Goal: Information Seeking & Learning: Learn about a topic

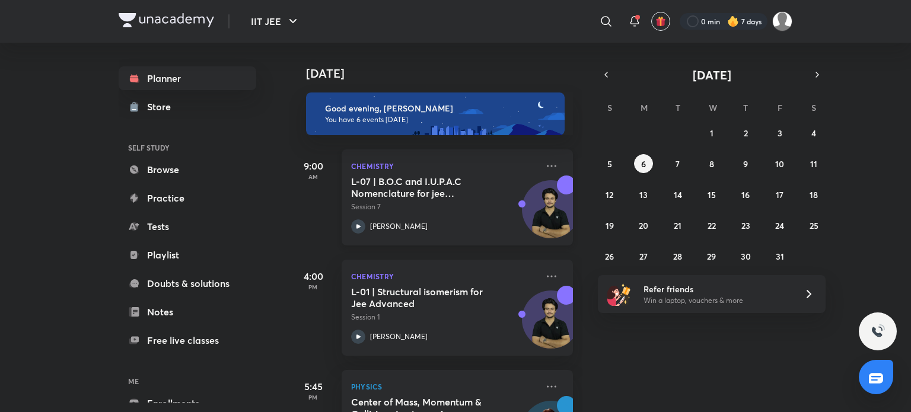
scroll to position [356, 0]
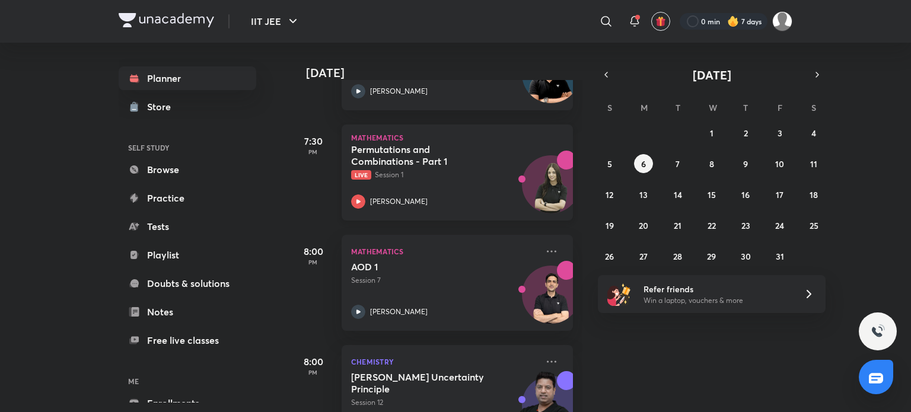
click at [363, 196] on icon at bounding box center [358, 202] width 14 height 14
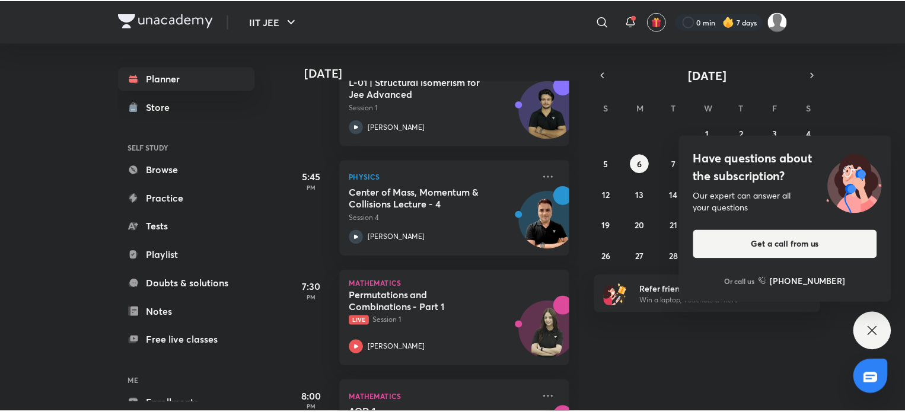
scroll to position [403, 0]
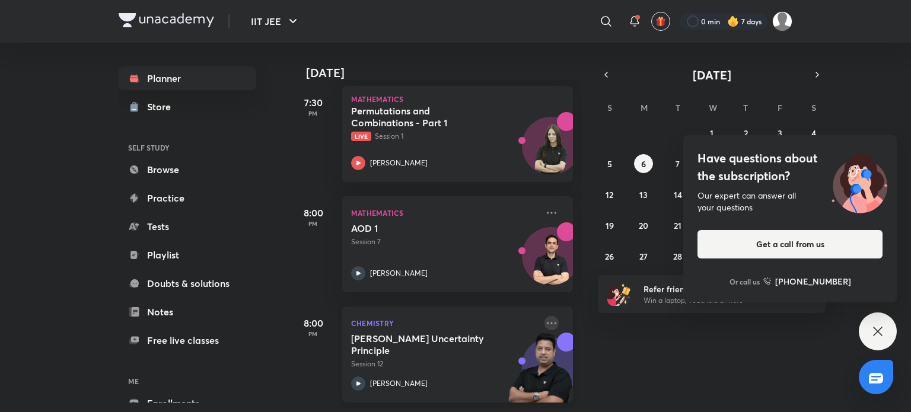
click at [549, 316] on icon at bounding box center [552, 323] width 14 height 14
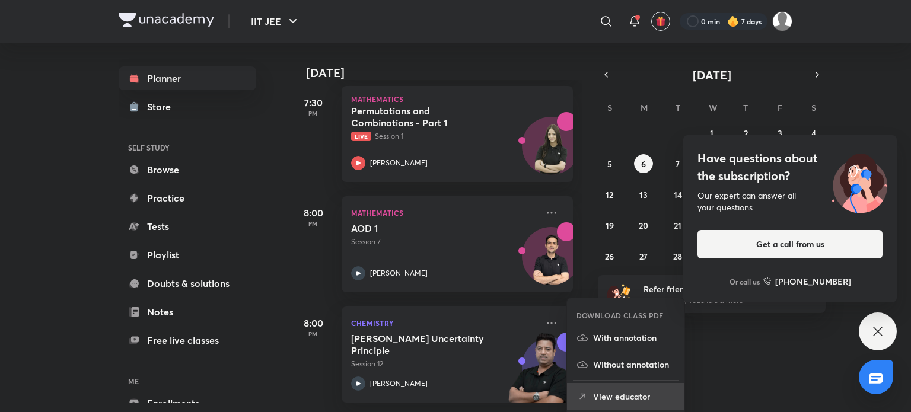
click at [622, 388] on li "View educator" at bounding box center [625, 396] width 117 height 27
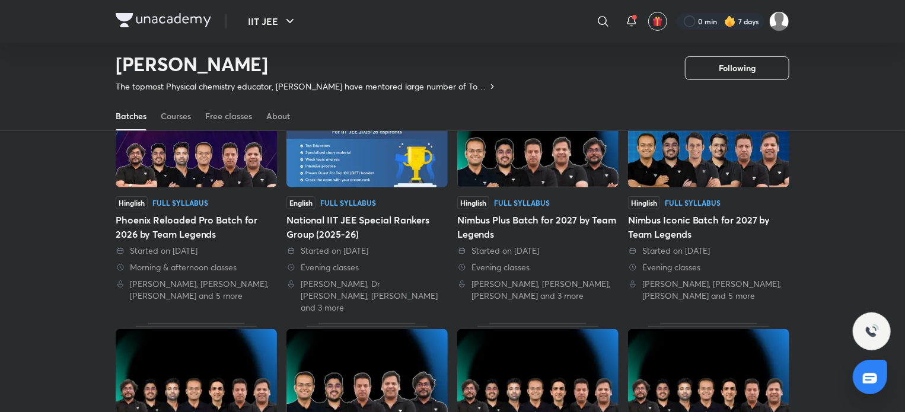
scroll to position [110, 0]
click at [180, 113] on div "Courses" at bounding box center [176, 116] width 30 height 12
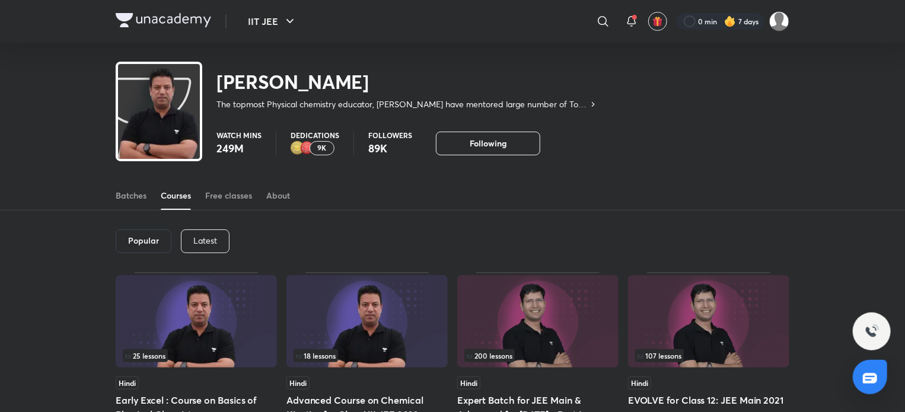
click at [223, 240] on div "Latest" at bounding box center [205, 242] width 49 height 24
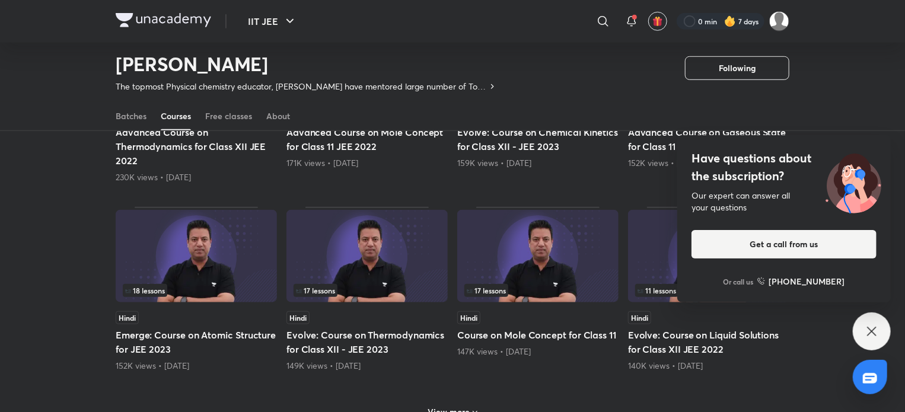
scroll to position [466, 0]
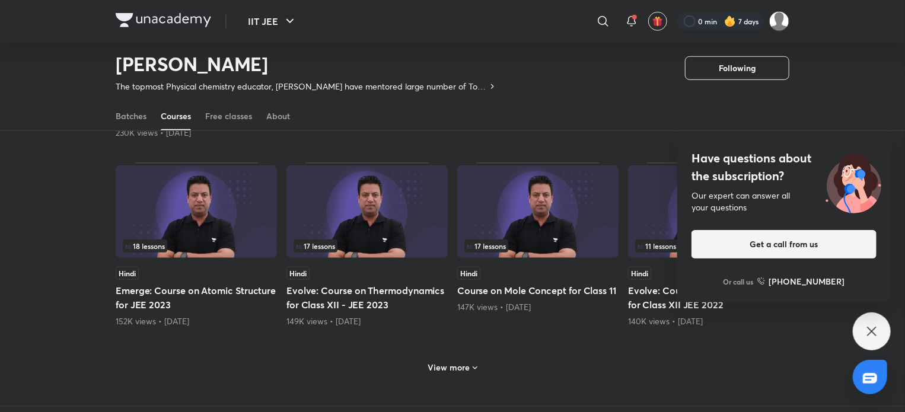
drag, startPoint x: 873, startPoint y: 330, endPoint x: 808, endPoint y: 300, distance: 72.2
click at [874, 330] on icon at bounding box center [872, 331] width 9 height 9
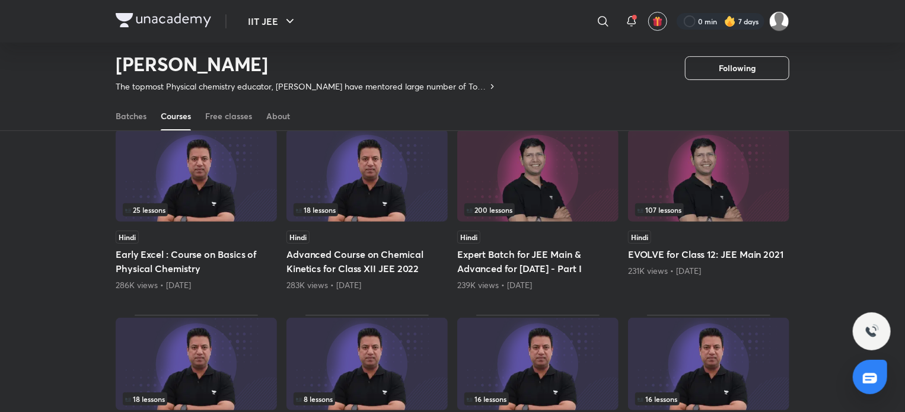
scroll to position [0, 0]
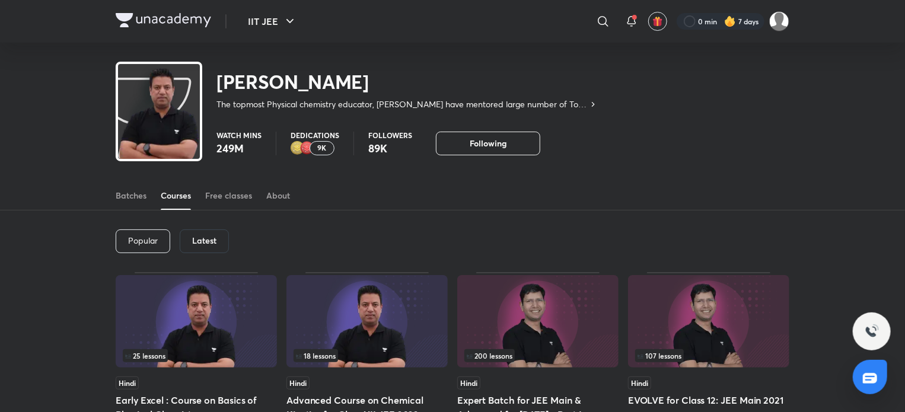
click at [204, 20] on img at bounding box center [164, 20] width 96 height 14
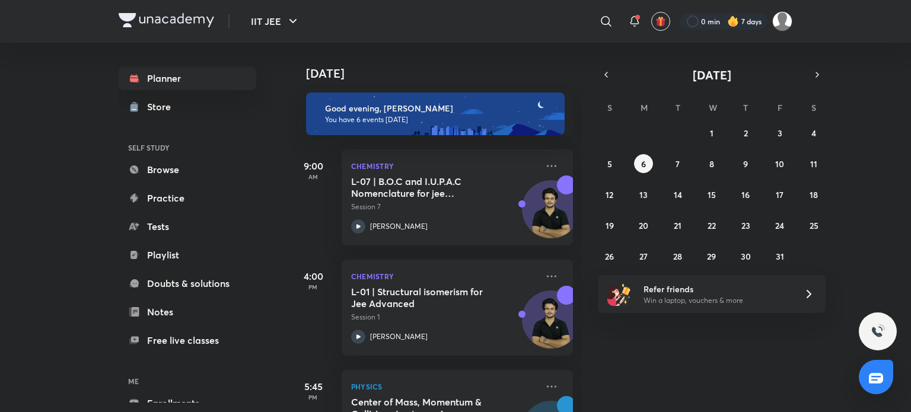
scroll to position [64, 0]
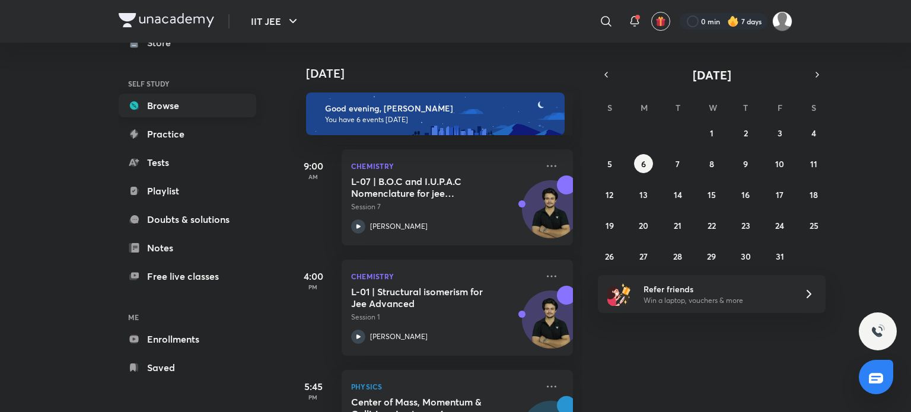
click at [211, 115] on link "Browse" at bounding box center [188, 106] width 138 height 24
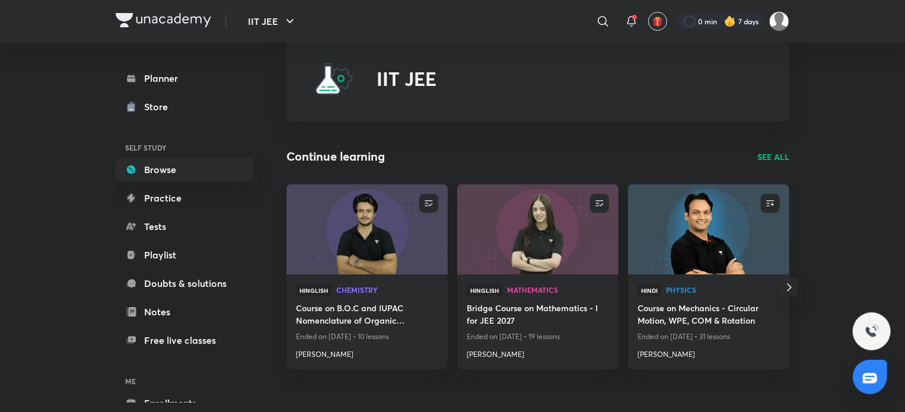
scroll to position [59, 0]
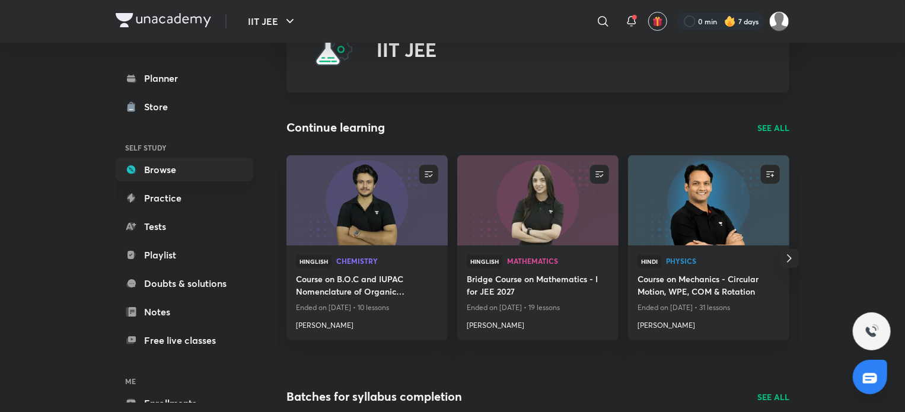
click at [772, 132] on p "SEE ALL" at bounding box center [774, 128] width 32 height 12
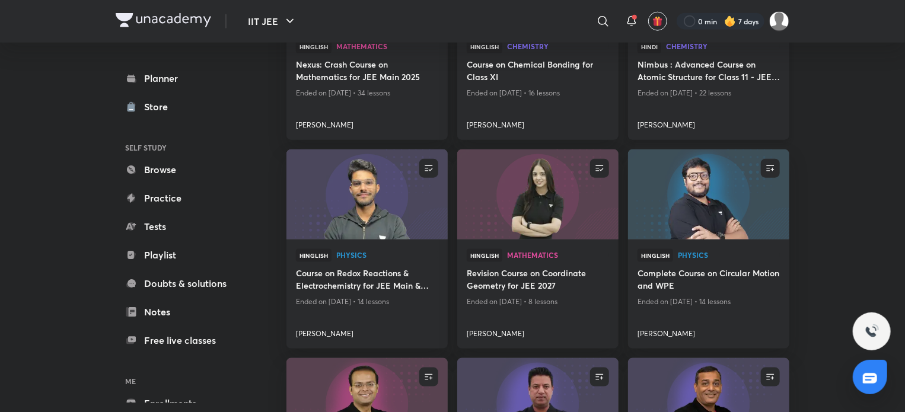
scroll to position [653, 0]
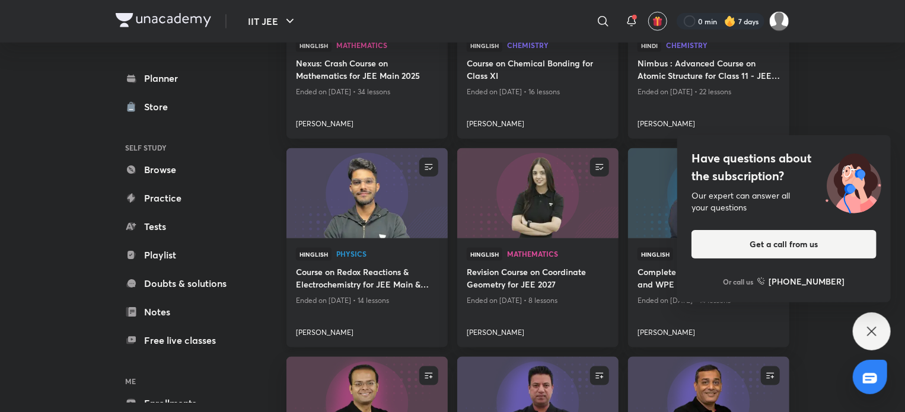
click at [367, 282] on h4 "Course on Redox Reactions & Electrochemistry for JEE Main & Advanced 2026" at bounding box center [367, 279] width 142 height 27
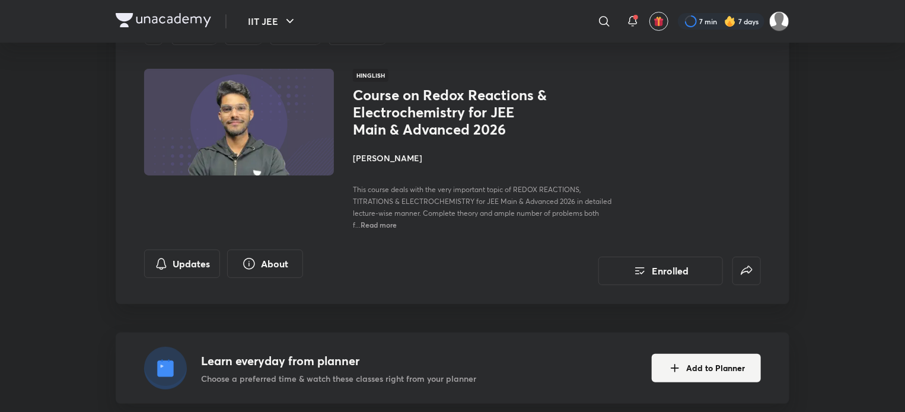
scroll to position [356, 0]
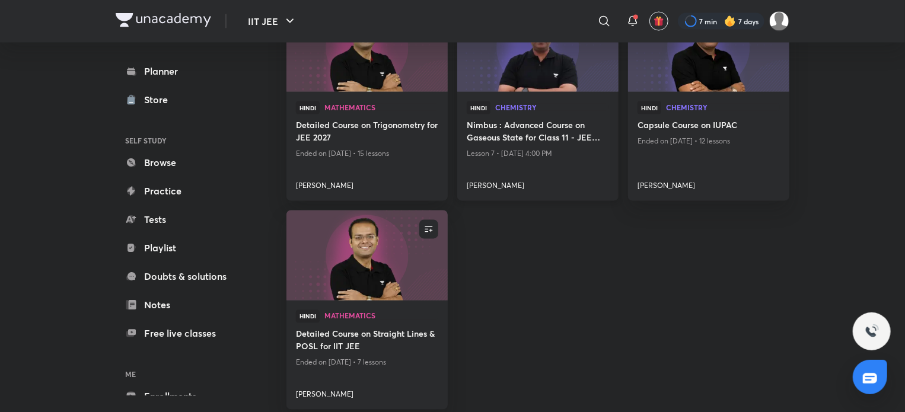
scroll to position [1009, 0]
click at [598, 19] on icon at bounding box center [605, 21] width 14 height 14
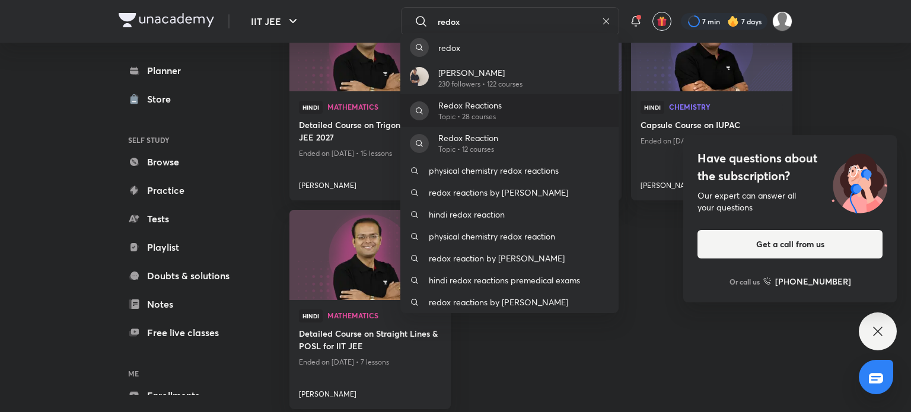
type input "redox"
click at [500, 118] on p "Topic • 28 courses" at bounding box center [470, 117] width 63 height 11
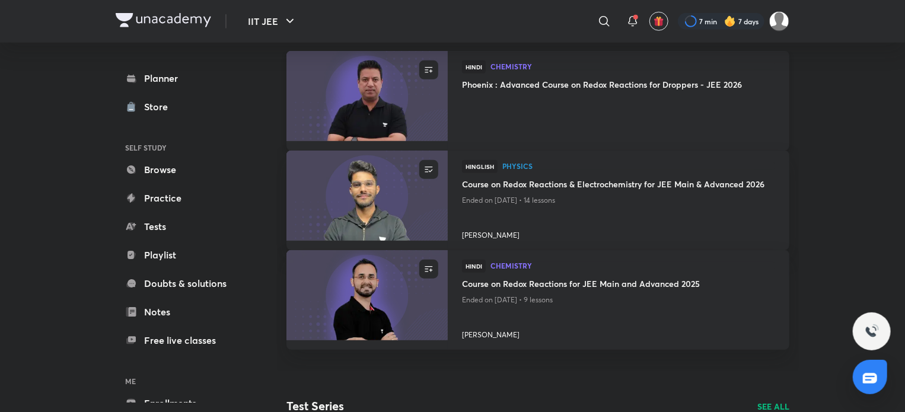
scroll to position [336, 0]
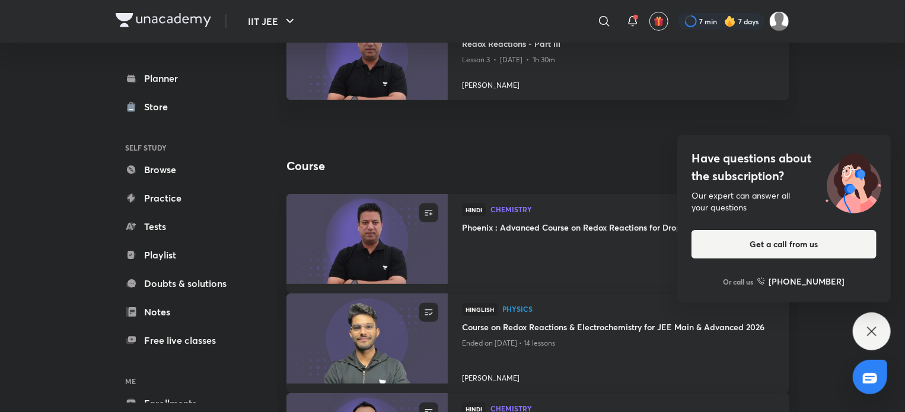
click at [885, 335] on div "Have questions about the subscription? Our expert can answer all your questions…" at bounding box center [872, 332] width 38 height 38
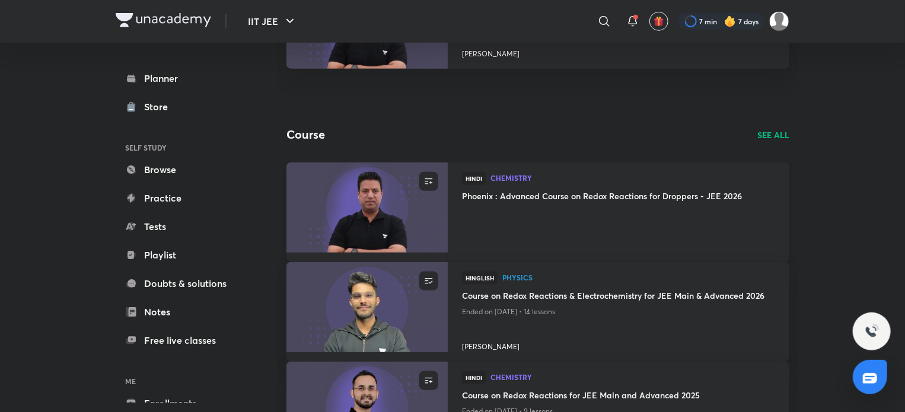
scroll to position [396, 0]
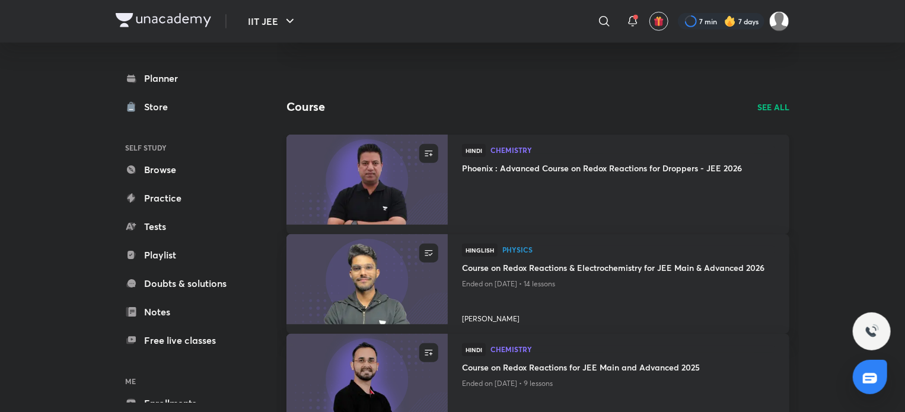
click at [565, 166] on h4 "Phoenix : Advanced Course on Redox Reactions for Droppers - JEE 2026" at bounding box center [618, 169] width 313 height 15
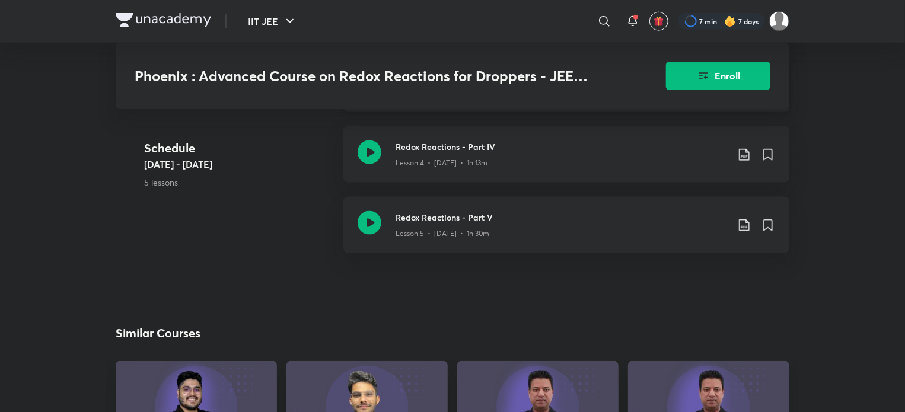
scroll to position [653, 0]
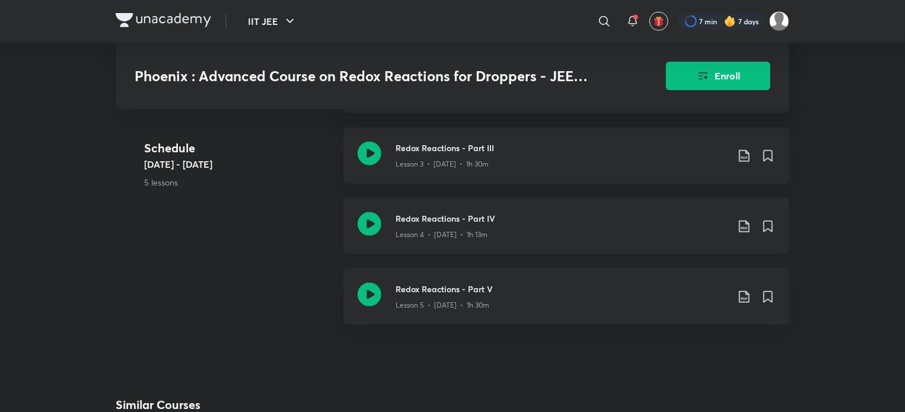
click at [371, 230] on icon at bounding box center [370, 224] width 24 height 24
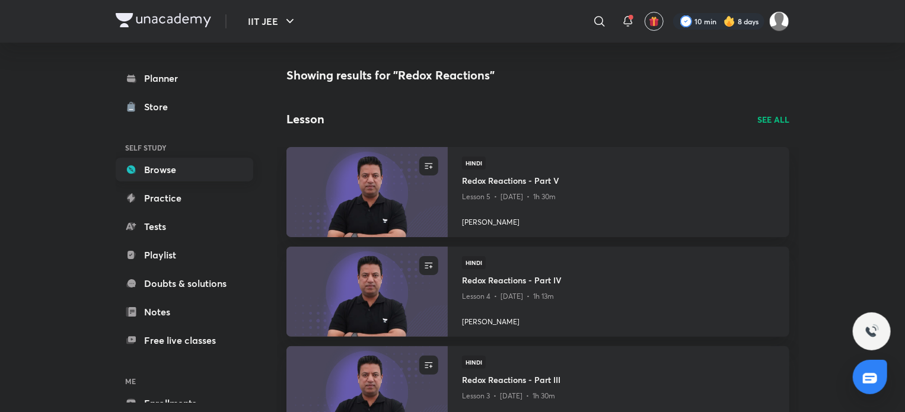
click at [165, 171] on link "Browse" at bounding box center [185, 170] width 138 height 24
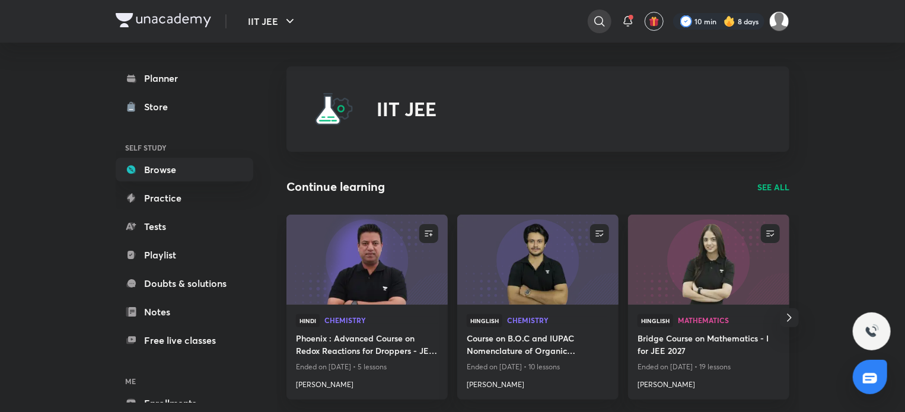
click at [592, 23] on div at bounding box center [600, 21] width 24 height 24
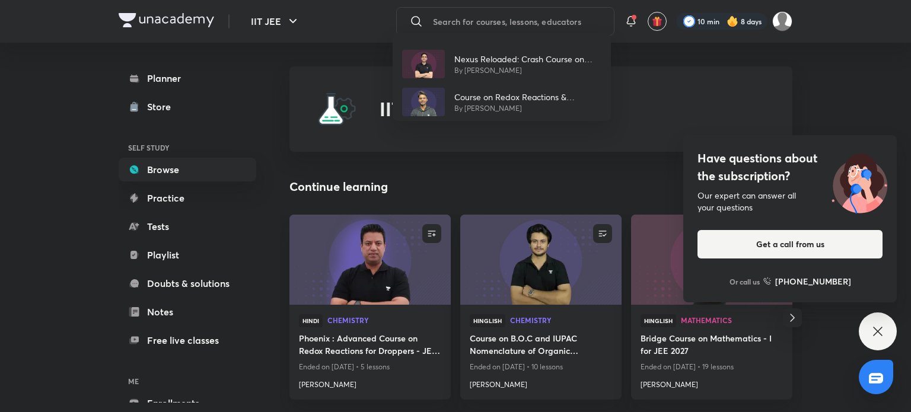
type input "r"
drag, startPoint x: 893, startPoint y: 341, endPoint x: 805, endPoint y: 269, distance: 113.9
click at [893, 341] on div "Have questions about the subscription? Our expert can answer all your questions…" at bounding box center [878, 332] width 38 height 38
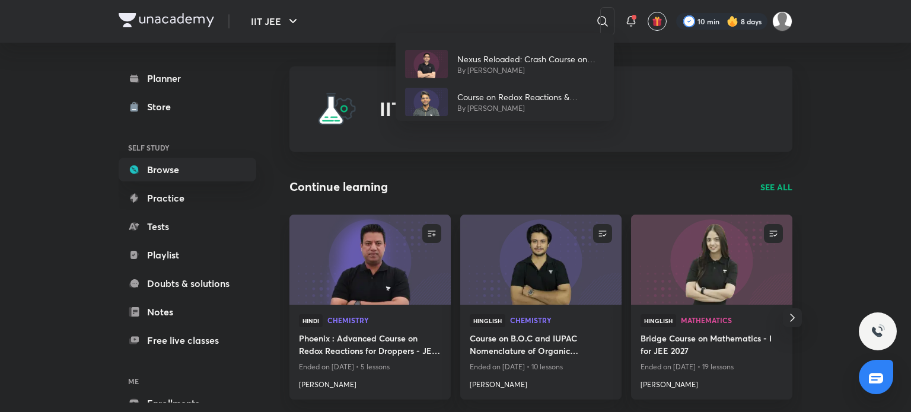
click at [602, 28] on div "Nexus Reloaded: Crash Course on Mathematics for JEE Main 2024 By Arvind Kalia C…" at bounding box center [455, 206] width 911 height 412
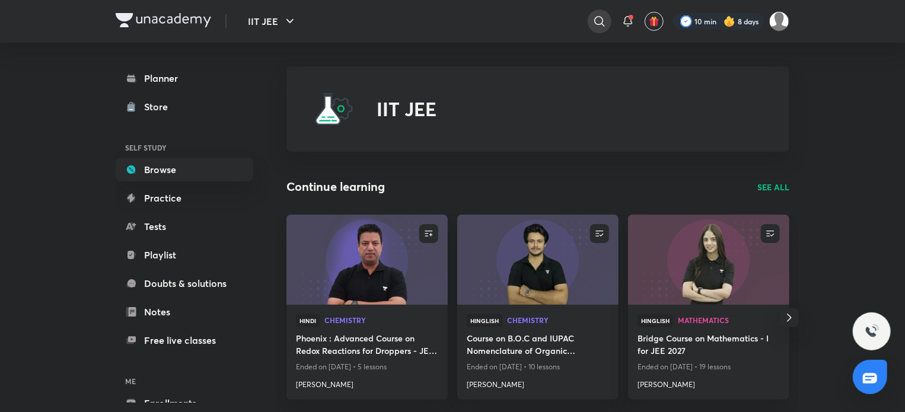
click at [595, 21] on icon at bounding box center [600, 21] width 10 height 10
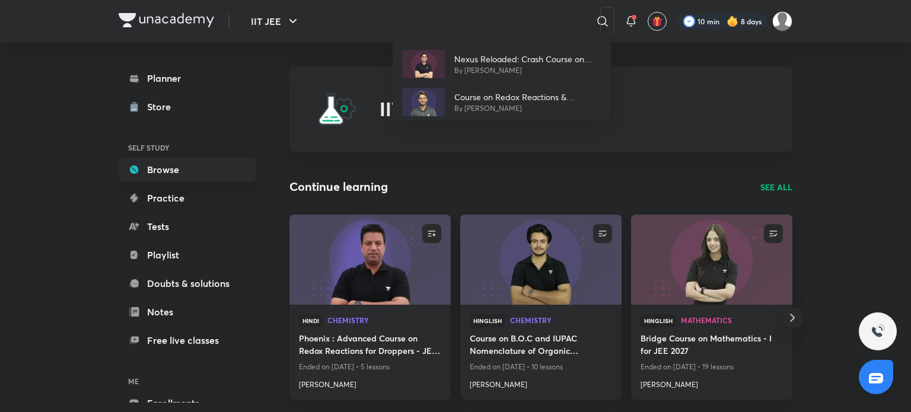
click at [552, 21] on div "Nexus Reloaded: Crash Course on Mathematics for JEE Main 2024 By Arvind Kalia C…" at bounding box center [455, 206] width 911 height 412
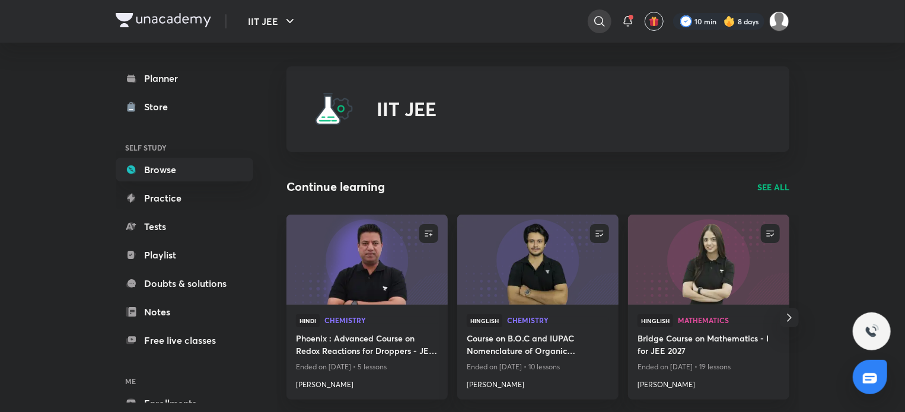
click at [607, 18] on div at bounding box center [600, 21] width 24 height 24
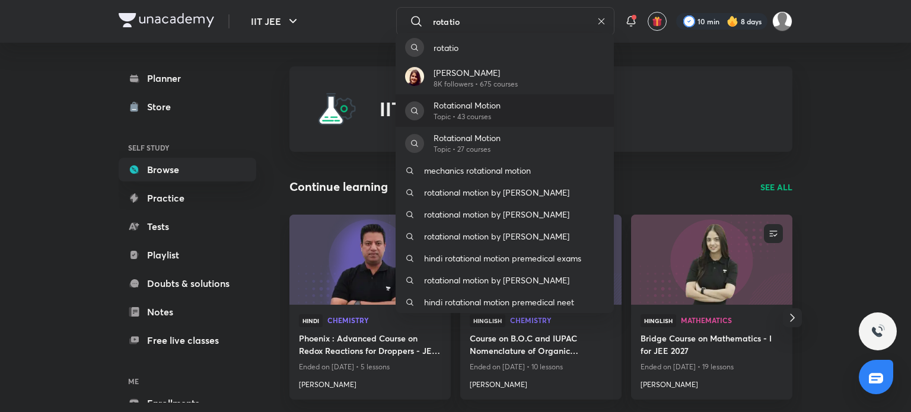
type input "rotatio"
click at [500, 114] on p "Topic • 43 courses" at bounding box center [467, 117] width 67 height 11
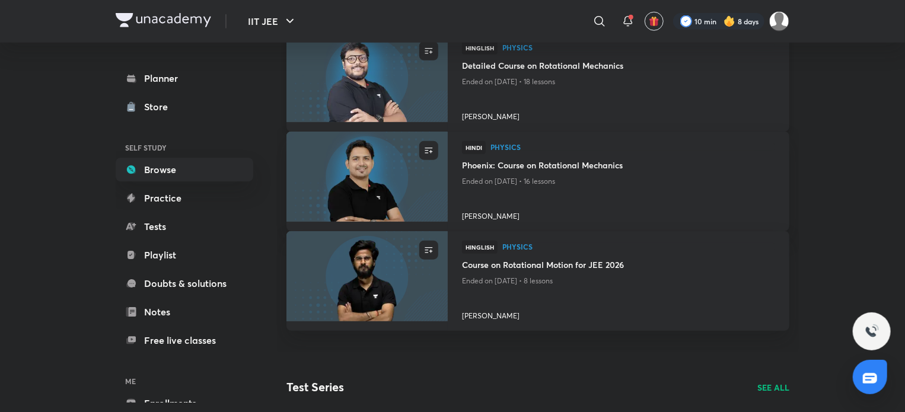
scroll to position [475, 0]
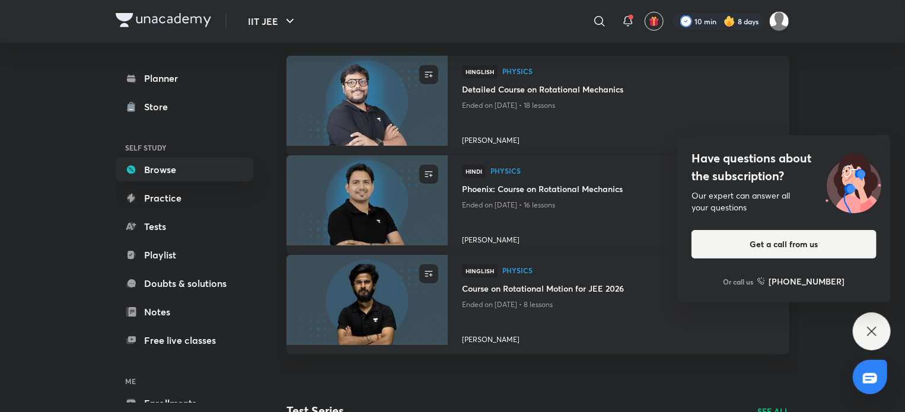
click at [882, 323] on div "Have questions about the subscription? Our expert can answer all your questions…" at bounding box center [872, 332] width 38 height 38
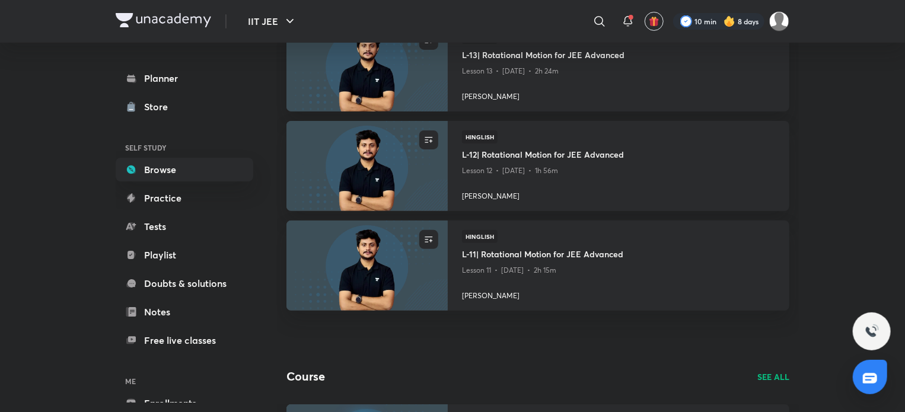
scroll to position [119, 0]
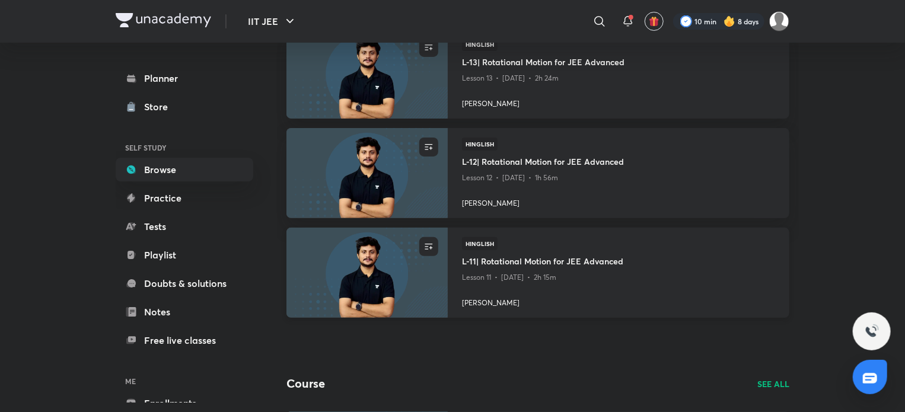
click at [499, 261] on h4 "L-11| Rotational Motion for JEE Advanced" at bounding box center [618, 262] width 313 height 15
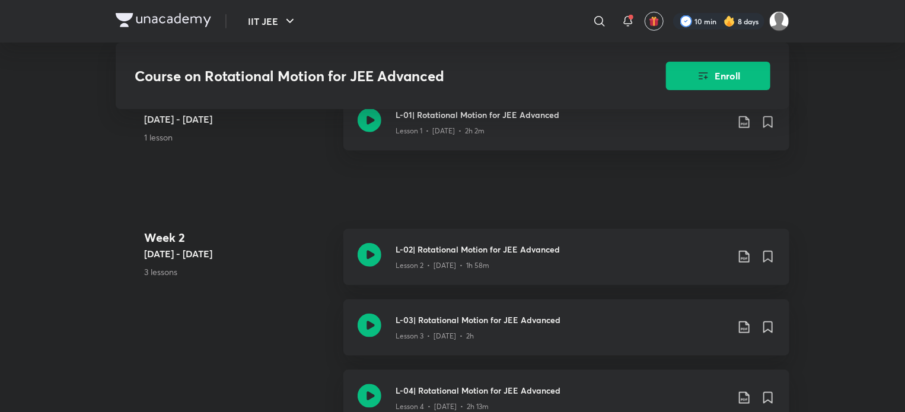
scroll to position [415, 0]
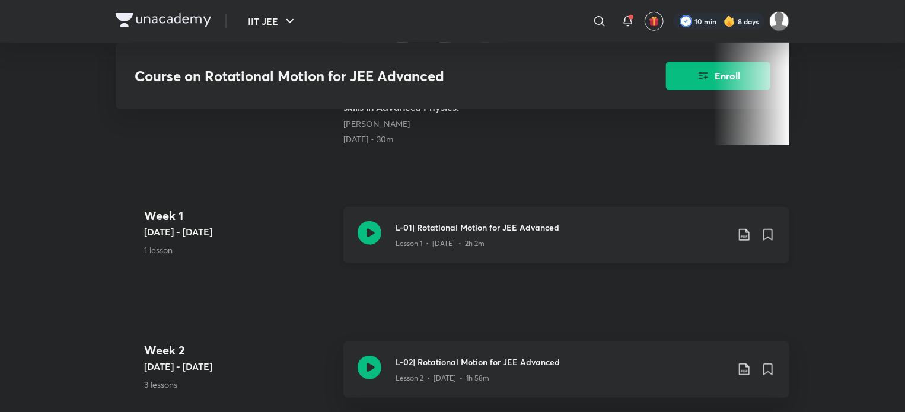
click at [366, 242] on icon at bounding box center [370, 233] width 24 height 24
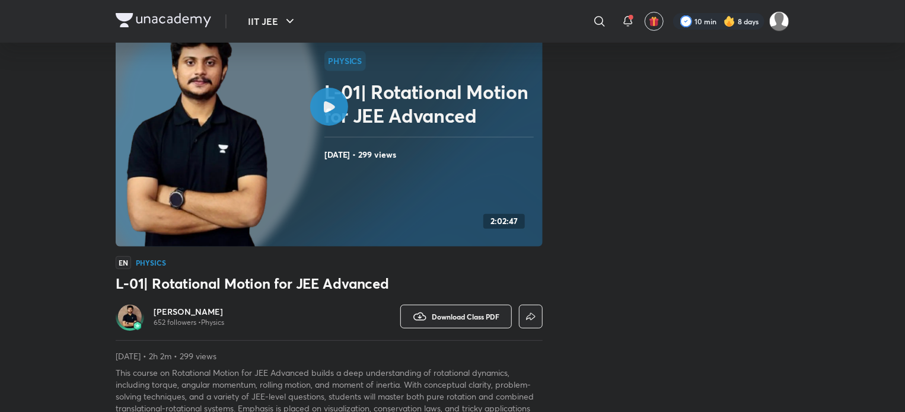
click at [326, 113] on div at bounding box center [329, 107] width 38 height 38
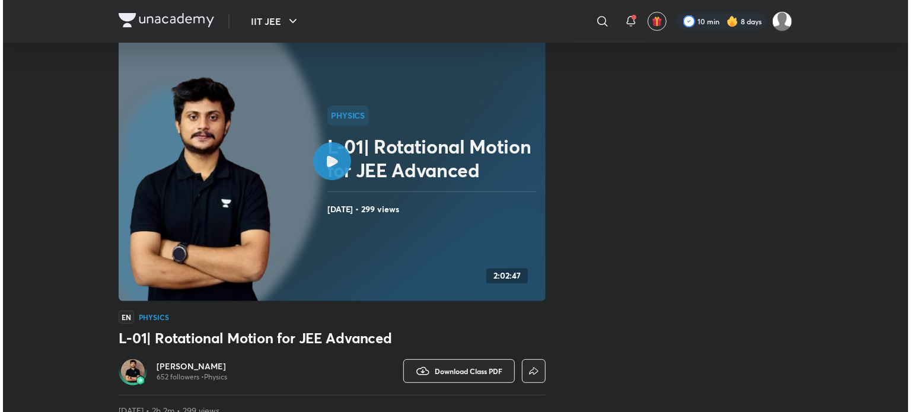
scroll to position [59, 0]
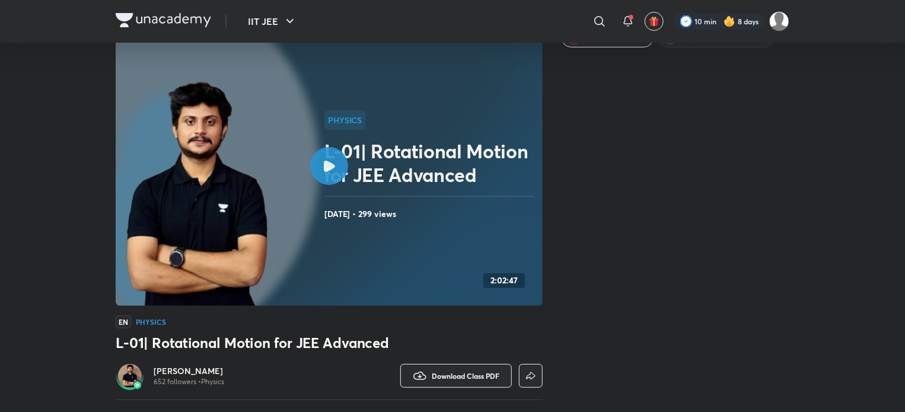
click at [164, 23] on img at bounding box center [164, 20] width 96 height 14
click at [598, 26] on icon at bounding box center [600, 21] width 14 height 14
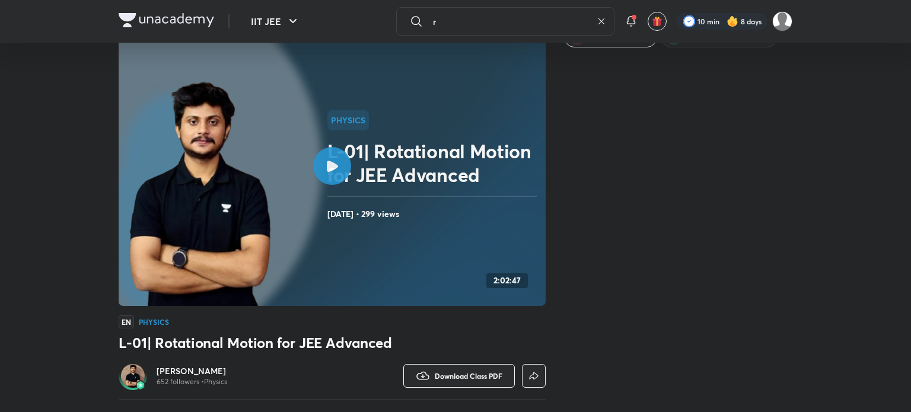
type input "r"
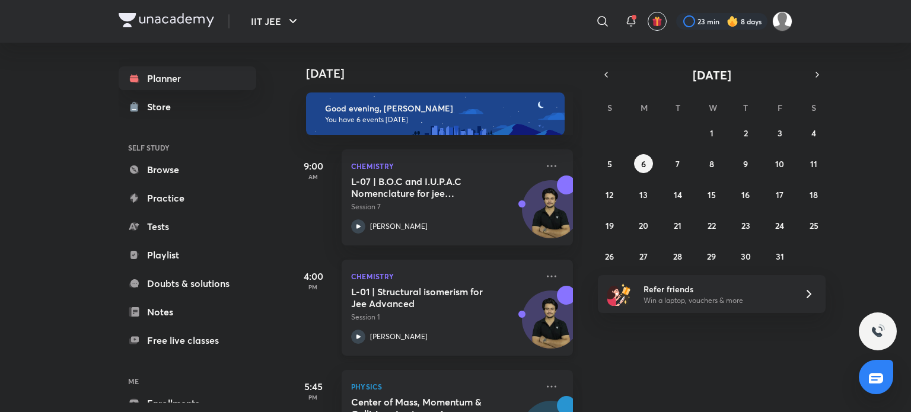
click at [353, 334] on icon at bounding box center [358, 337] width 14 height 14
click at [366, 329] on div "L-01 | Structural isomerism for Jee Advanced Session 1 Vishal Singh" at bounding box center [444, 315] width 186 height 58
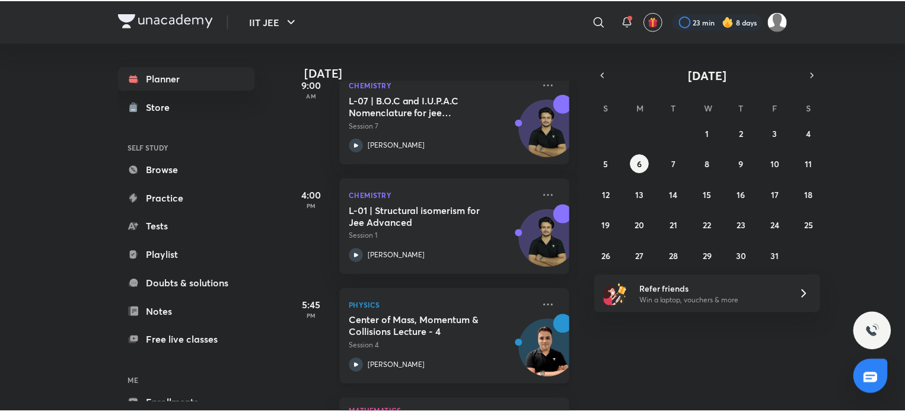
scroll to position [178, 0]
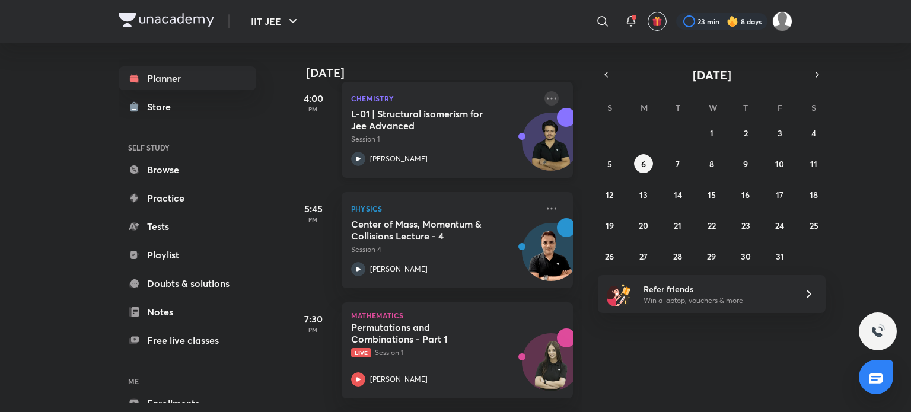
click at [545, 99] on icon at bounding box center [552, 98] width 14 height 14
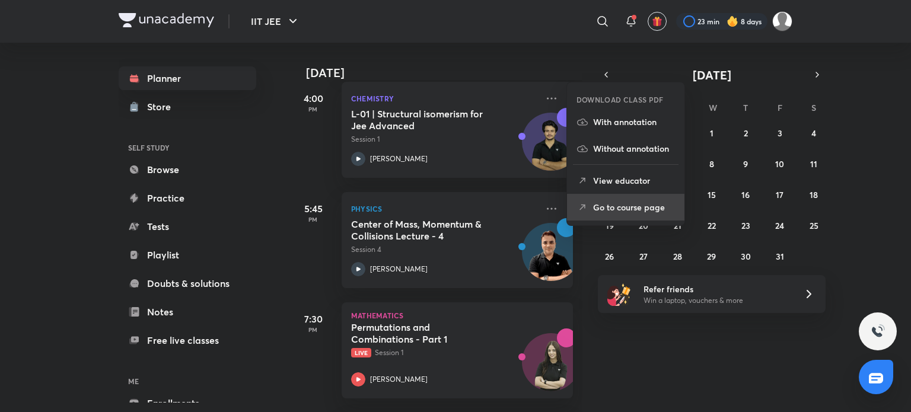
click at [641, 202] on p "Go to course page" at bounding box center [634, 207] width 82 height 12
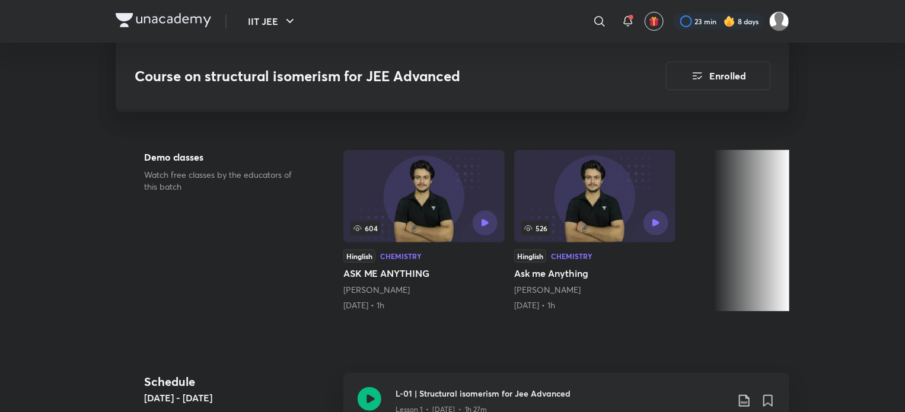
scroll to position [297, 0]
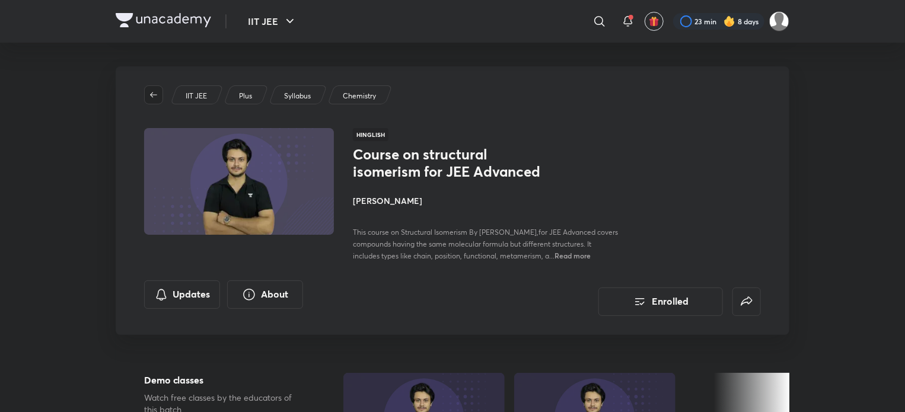
click at [160, 99] on span "button" at bounding box center [154, 94] width 18 height 9
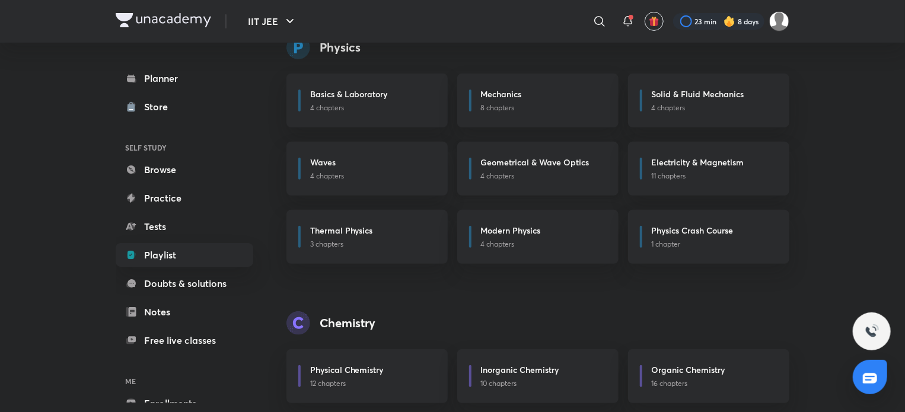
scroll to position [91, 0]
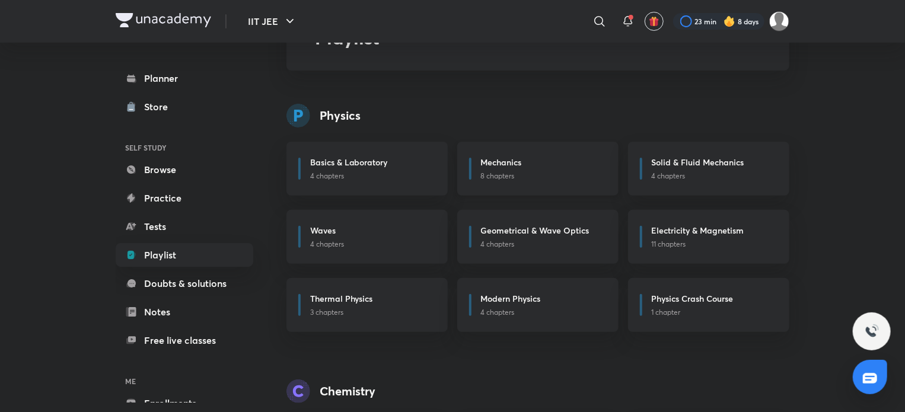
click at [585, 161] on div "Mechanics" at bounding box center [542, 163] width 123 height 15
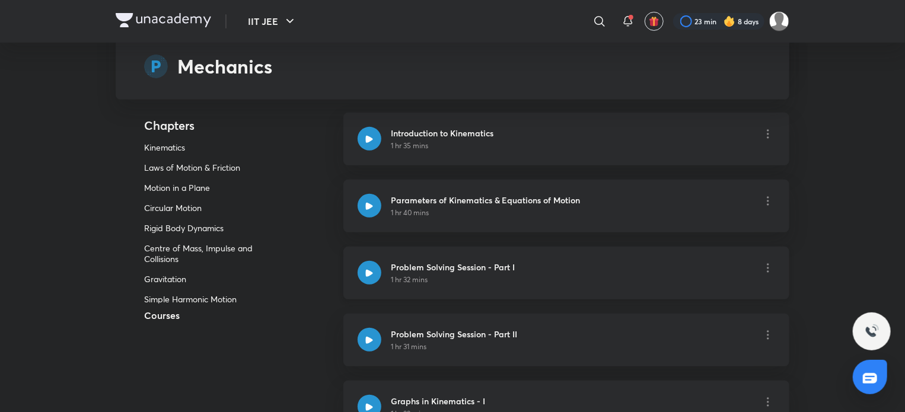
scroll to position [297, 0]
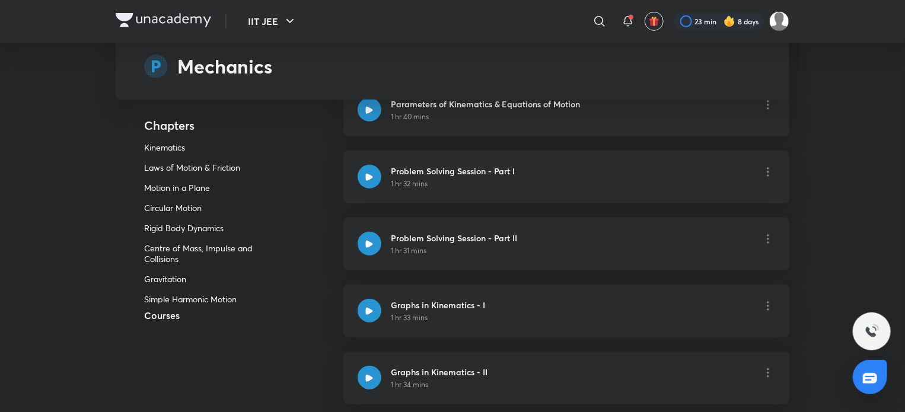
click at [214, 228] on p "Rigid Body Dynamics" at bounding box center [202, 228] width 116 height 11
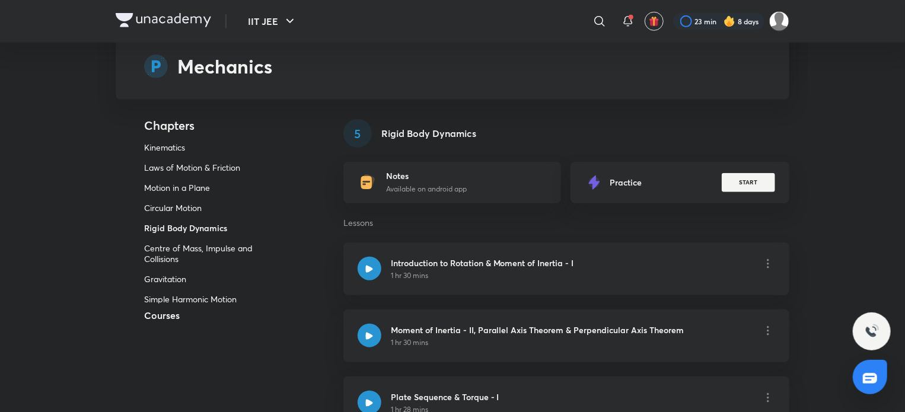
scroll to position [2720, 0]
click at [349, 279] on div "Introduction to Rotation & Moment of Inertia - I 1 hr 30 mins" at bounding box center [567, 269] width 446 height 53
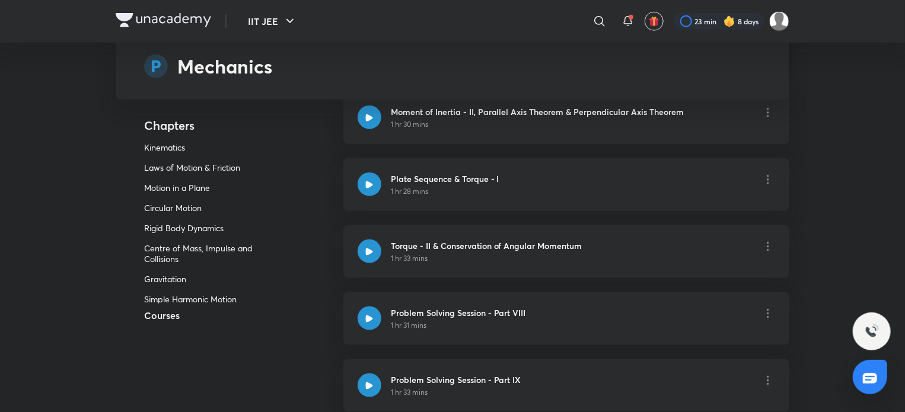
scroll to position [2957, 0]
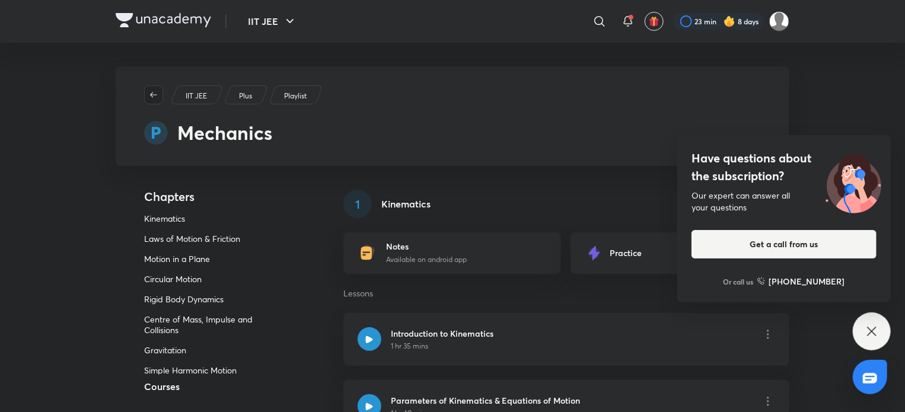
click at [157, 93] on icon "button" at bounding box center [153, 94] width 9 height 9
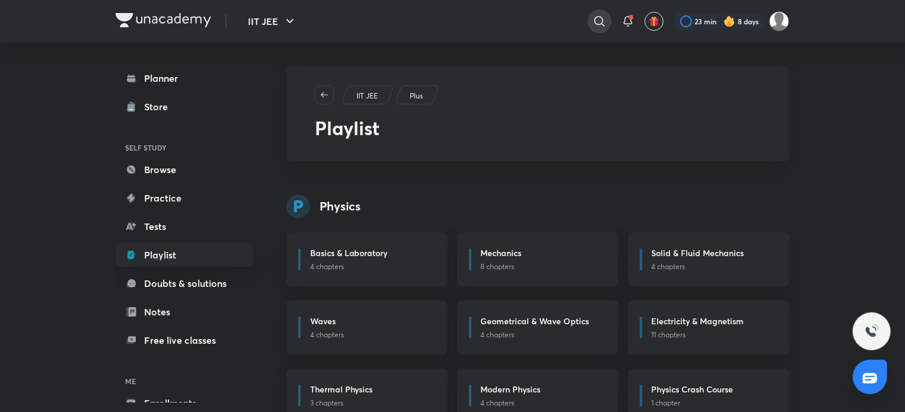
click at [602, 14] on div at bounding box center [600, 21] width 24 height 24
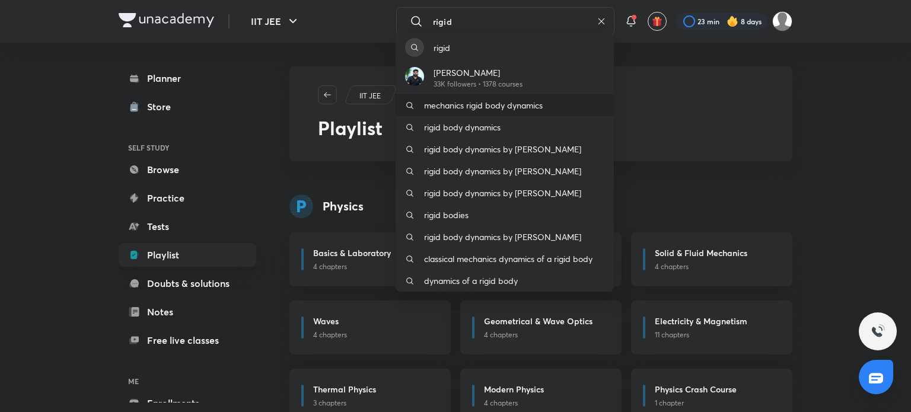
type input "rigid"
click at [457, 107] on p "mechanics rigid body dynamics" at bounding box center [483, 105] width 119 height 12
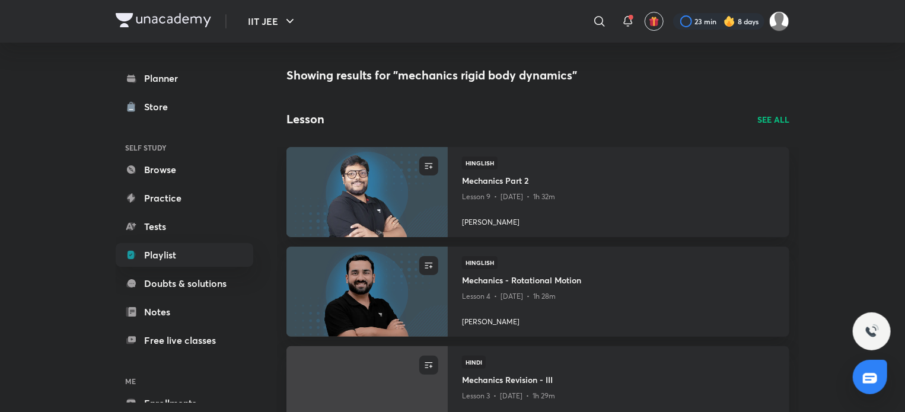
scroll to position [59, 0]
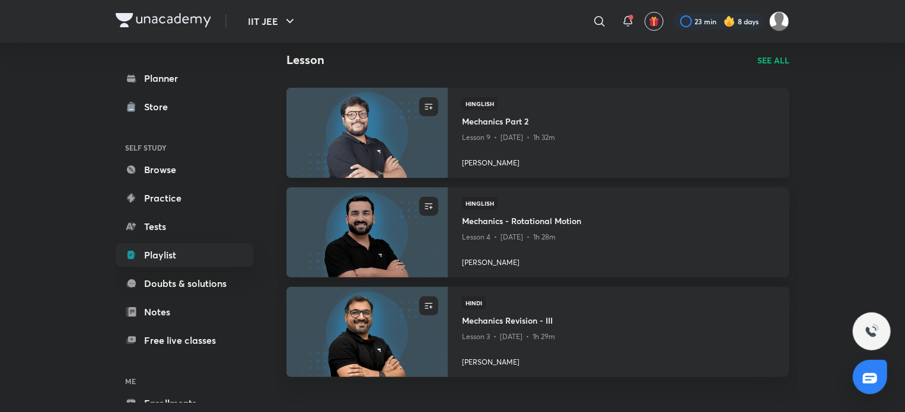
click at [507, 120] on h4 "Mechanics Part 2" at bounding box center [618, 122] width 313 height 15
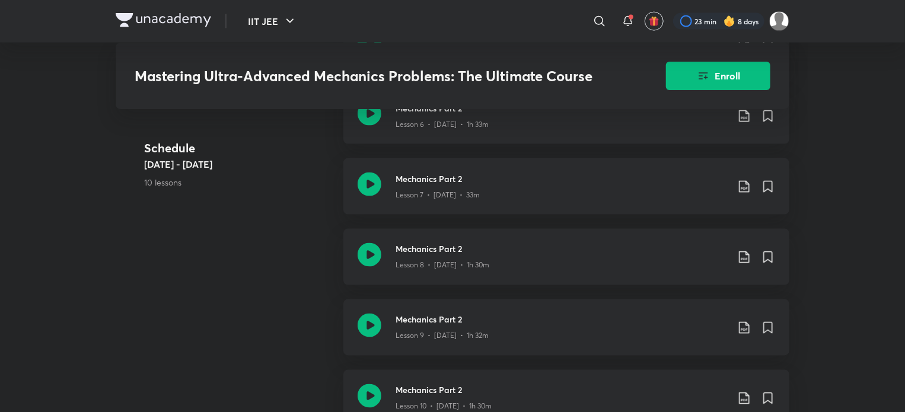
scroll to position [949, 0]
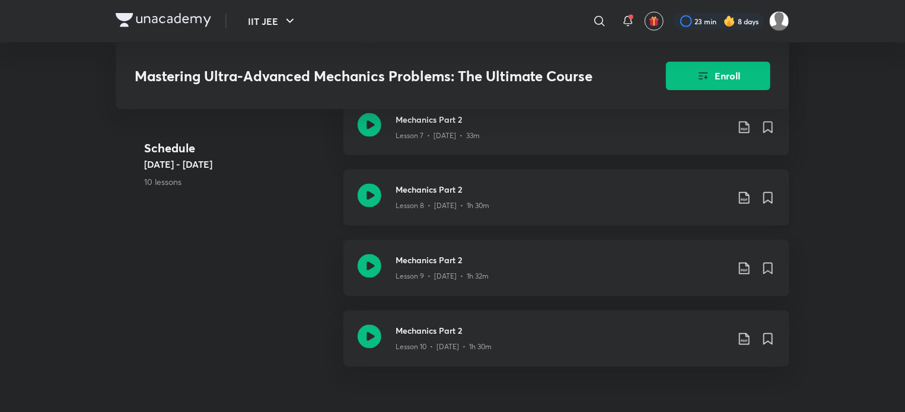
click at [377, 188] on icon at bounding box center [370, 196] width 24 height 24
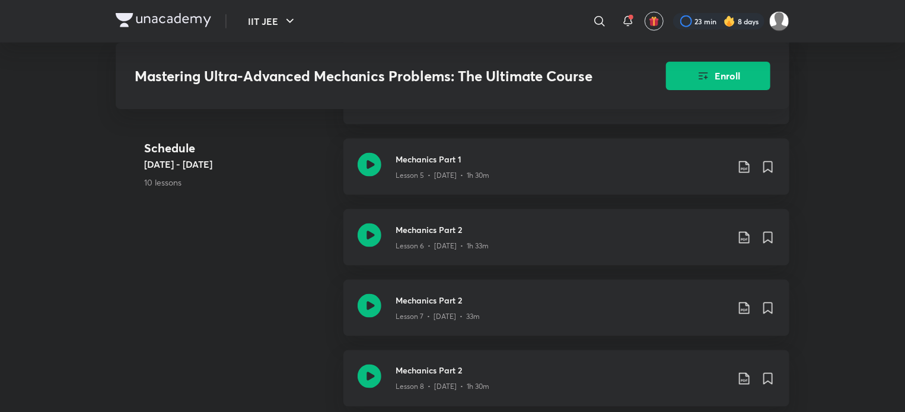
scroll to position [890, 0]
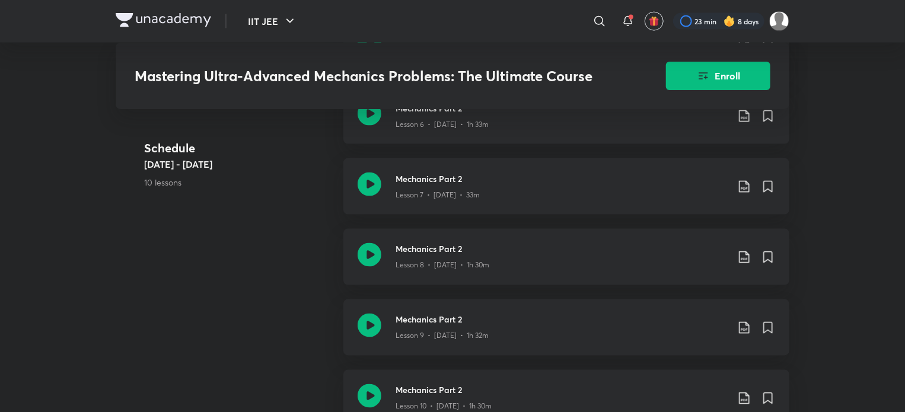
click at [142, 21] on img at bounding box center [164, 20] width 96 height 14
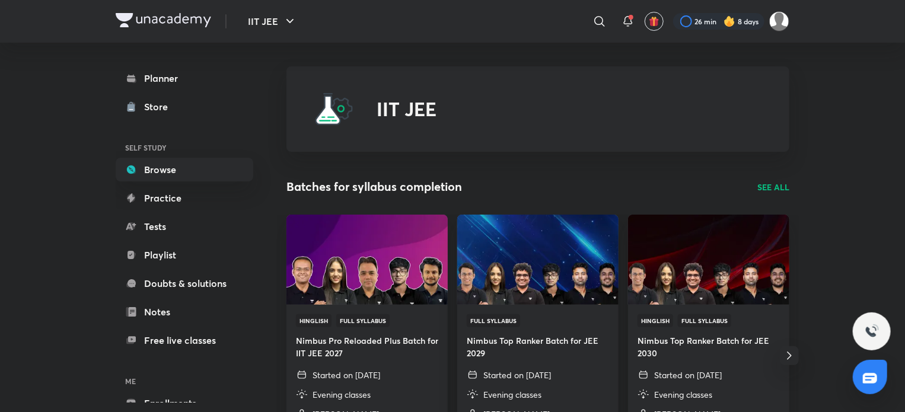
click at [603, 18] on icon at bounding box center [600, 21] width 14 height 14
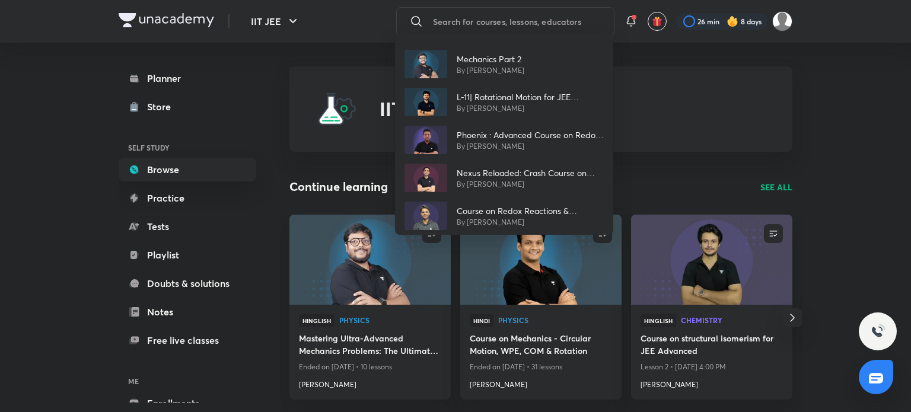
click at [491, 19] on div "Mechanics Part 2 By [PERSON_NAME] L-11| Rotational Motion for JEE Advanced By […" at bounding box center [455, 206] width 911 height 412
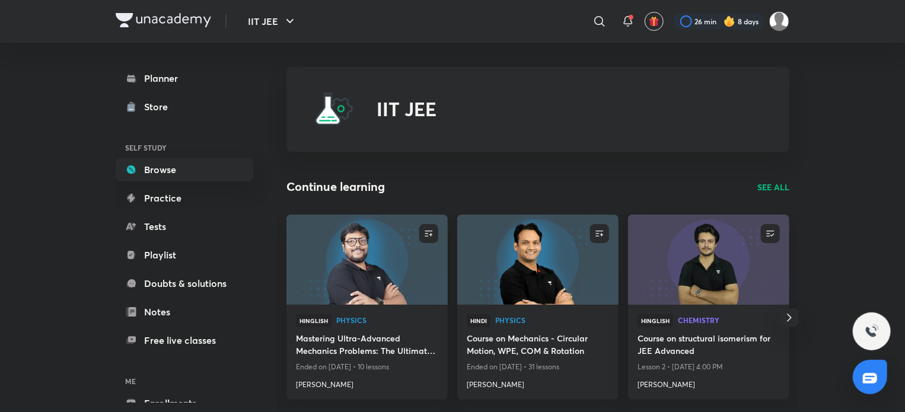
click at [599, 11] on div at bounding box center [600, 21] width 24 height 24
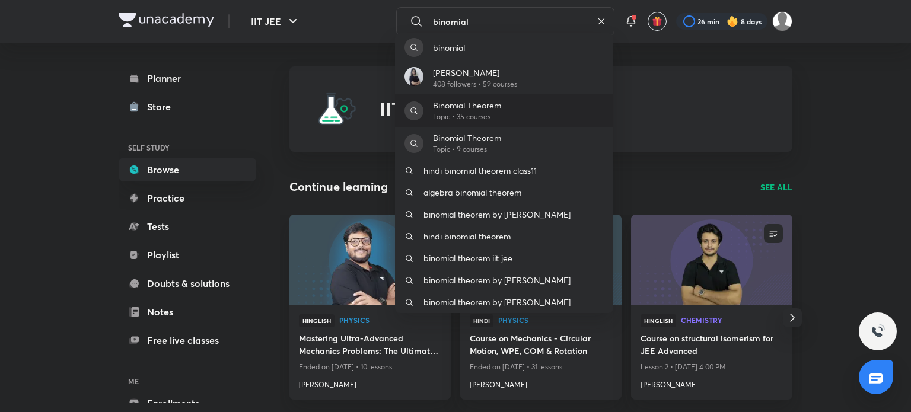
type input "binomial"
click at [548, 110] on div "Binomial Theorem Topic • 35 courses" at bounding box center [504, 110] width 218 height 33
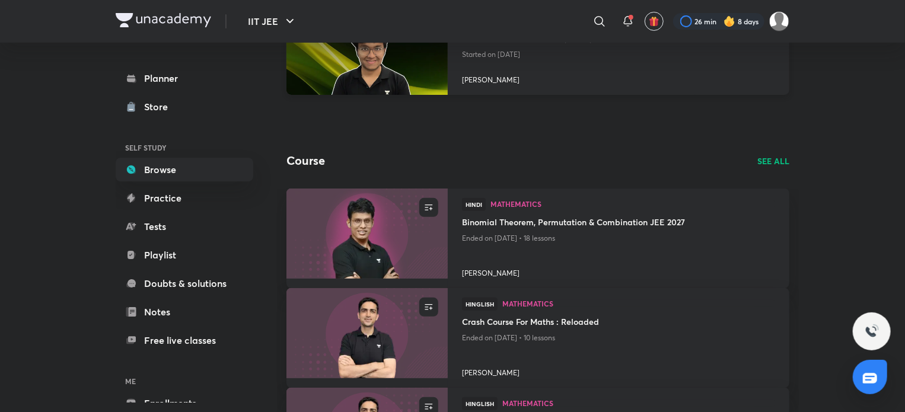
scroll to position [59, 0]
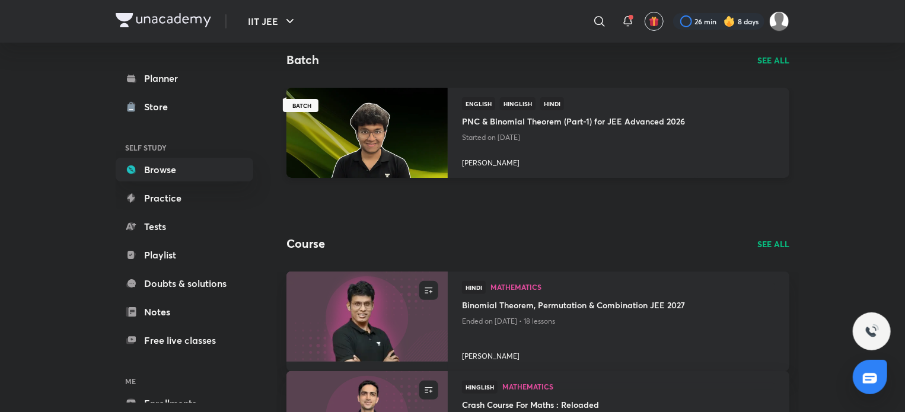
click at [397, 127] on img at bounding box center [367, 133] width 164 height 92
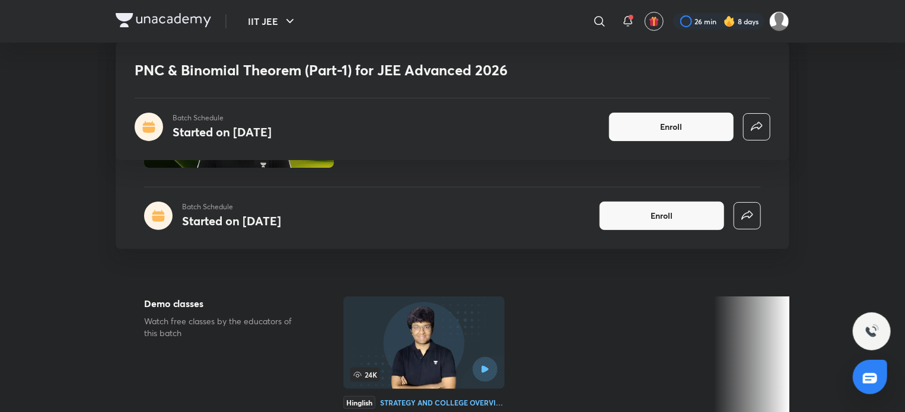
scroll to position [59, 0]
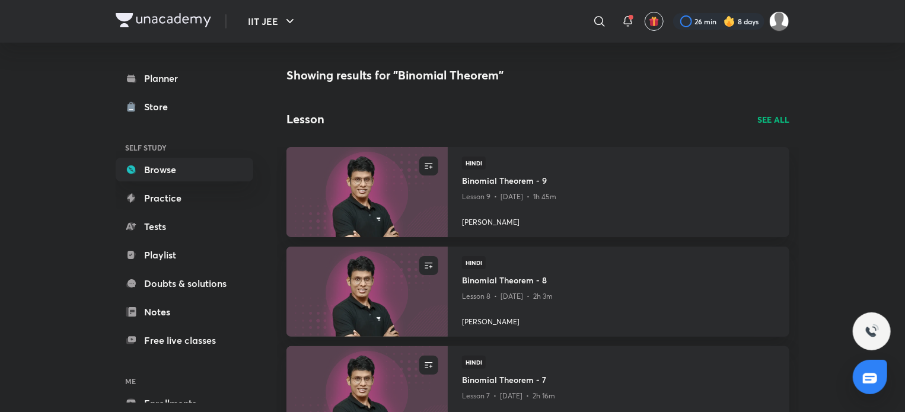
click at [762, 121] on p "SEE ALL" at bounding box center [774, 119] width 32 height 12
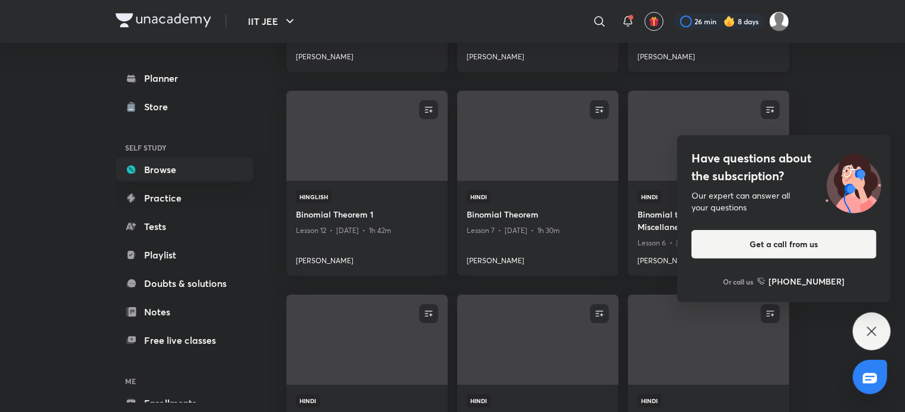
scroll to position [1899, 0]
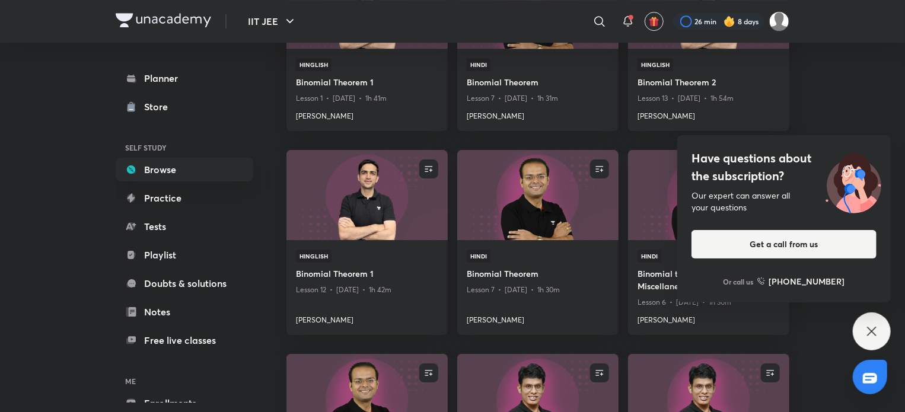
click at [880, 332] on div "Have questions about the subscription? Our expert can answer all your questions…" at bounding box center [872, 332] width 38 height 38
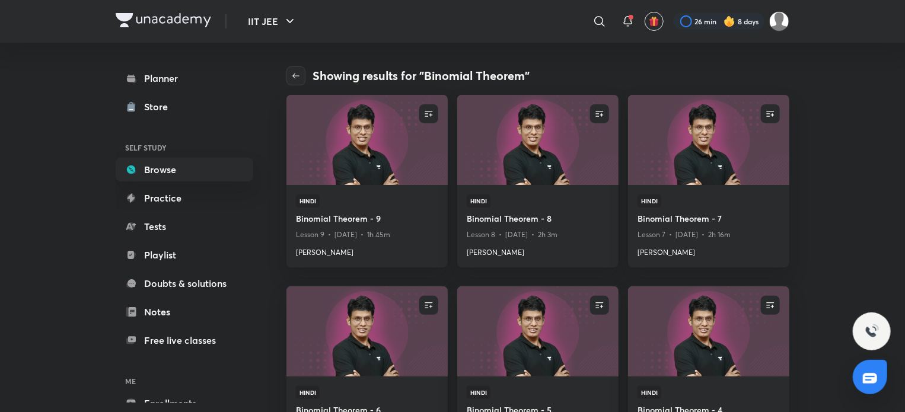
scroll to position [297, 0]
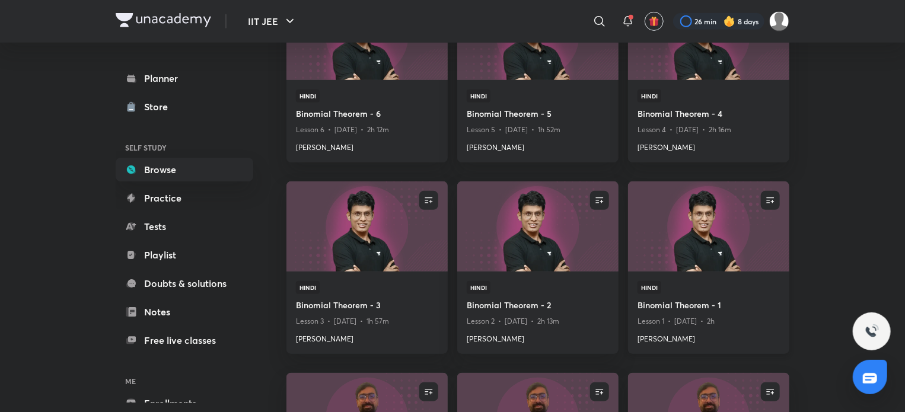
click at [665, 300] on h4 "Binomial Theorem - 1" at bounding box center [709, 306] width 142 height 15
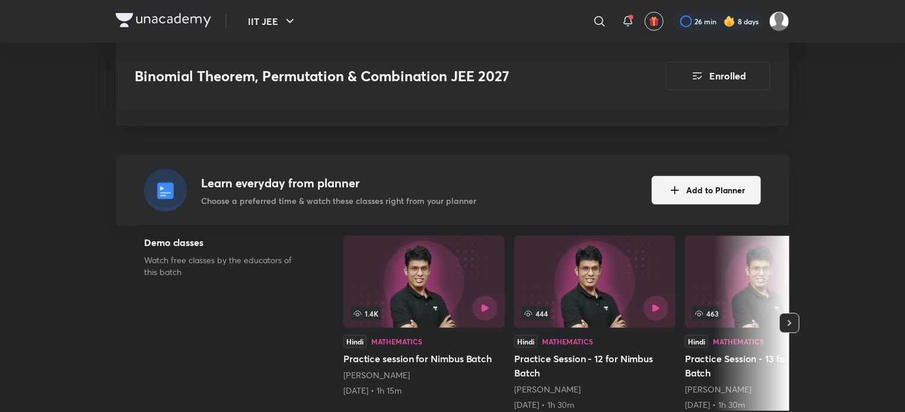
scroll to position [415, 0]
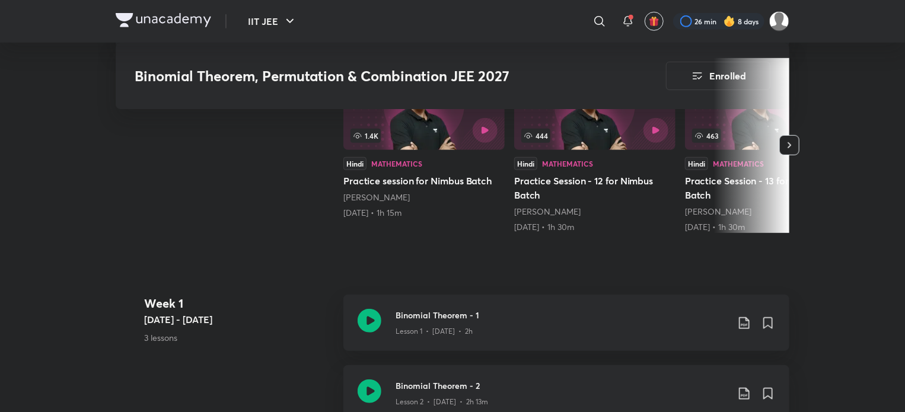
click at [796, 135] on button "button" at bounding box center [790, 145] width 20 height 20
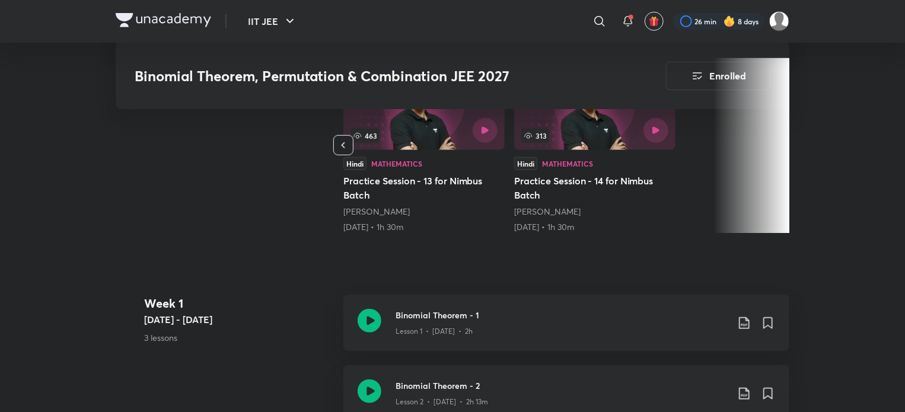
click at [349, 135] on button "button" at bounding box center [343, 145] width 20 height 20
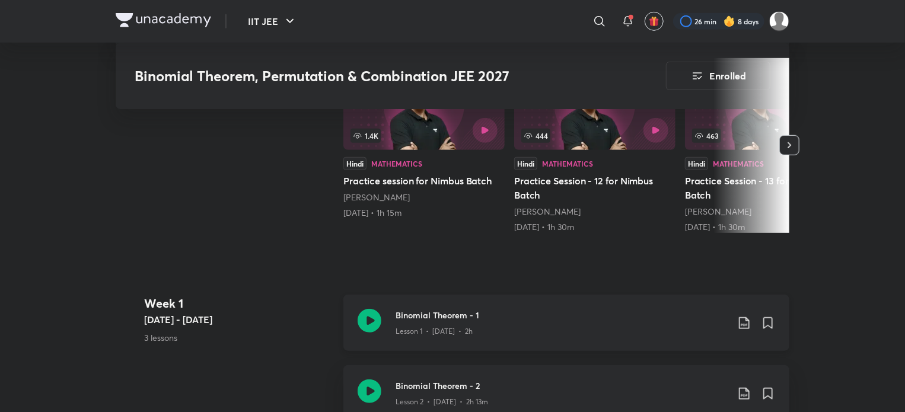
scroll to position [356, 0]
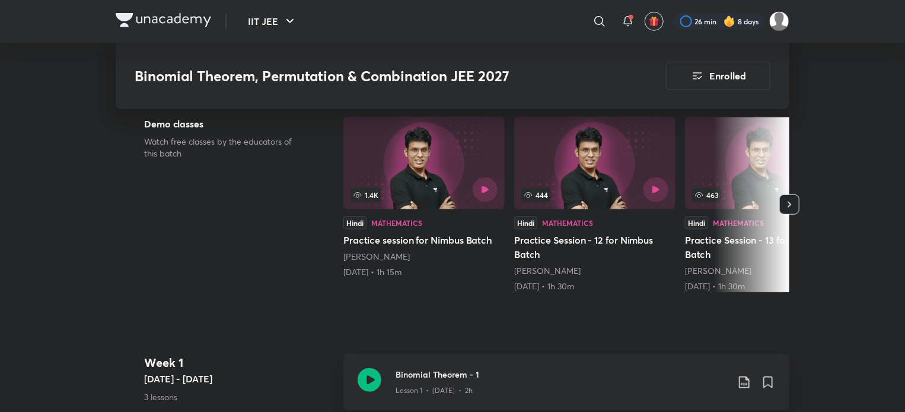
click at [782, 195] on button "button" at bounding box center [790, 205] width 20 height 20
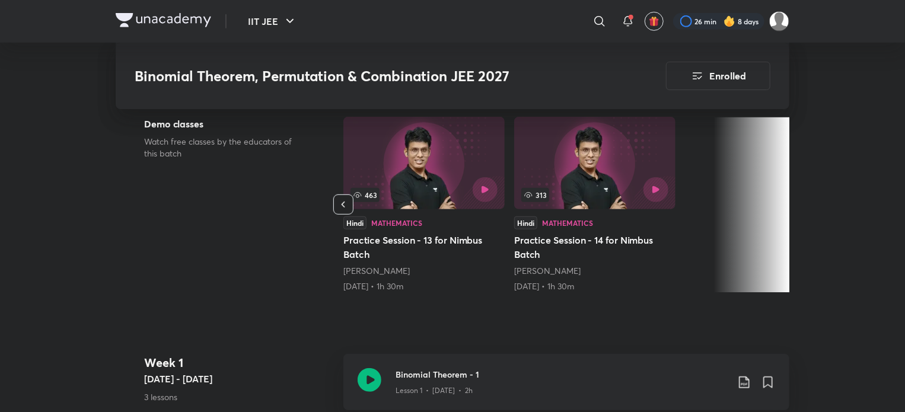
click at [349, 195] on button "button" at bounding box center [343, 205] width 20 height 20
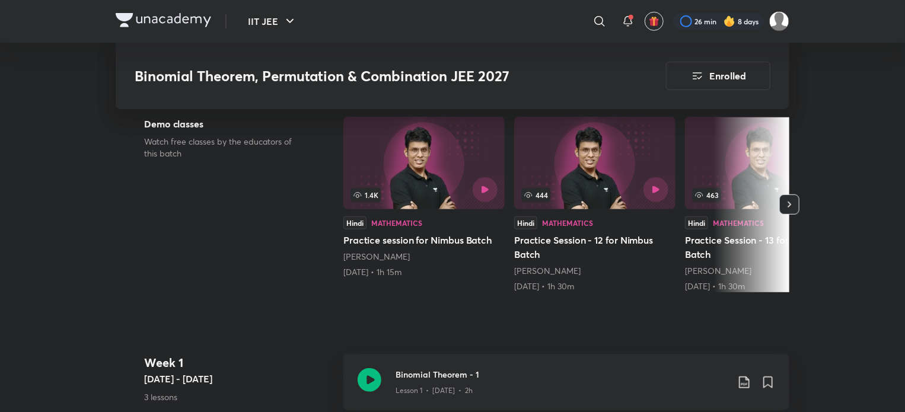
click at [485, 163] on img at bounding box center [424, 163] width 161 height 93
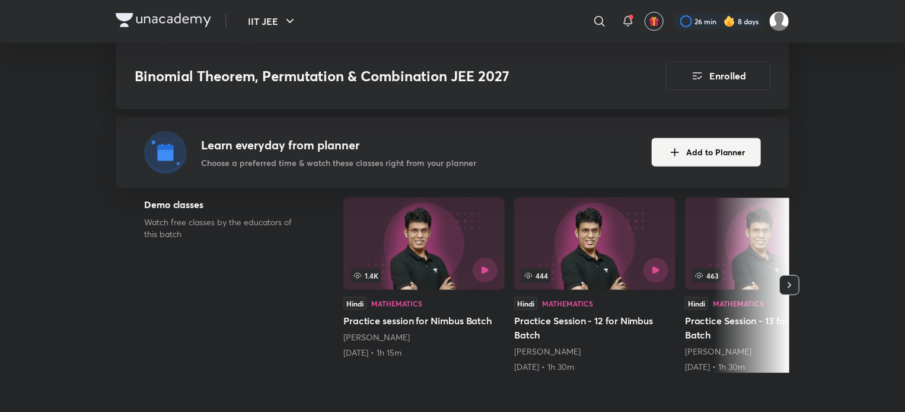
scroll to position [297, 0]
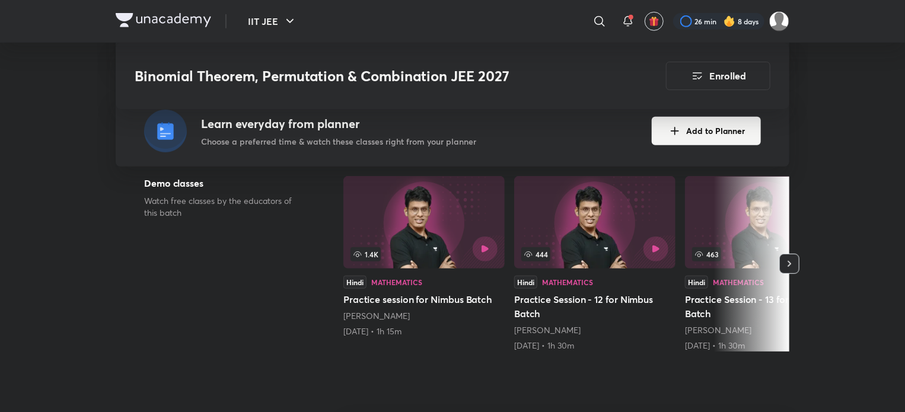
click at [795, 258] on icon "button" at bounding box center [790, 264] width 12 height 12
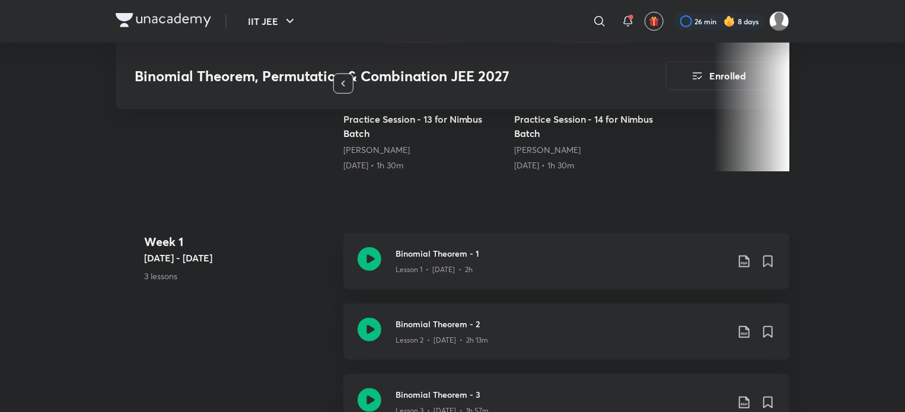
scroll to position [475, 0]
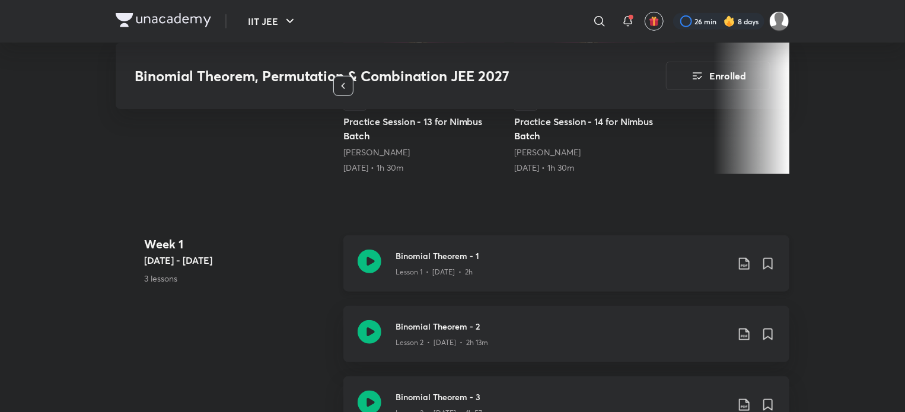
click at [368, 251] on icon at bounding box center [370, 262] width 24 height 24
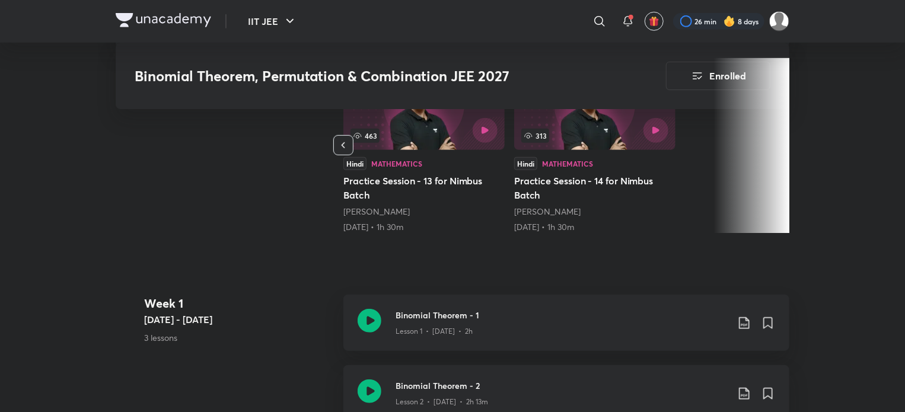
scroll to position [771, 0]
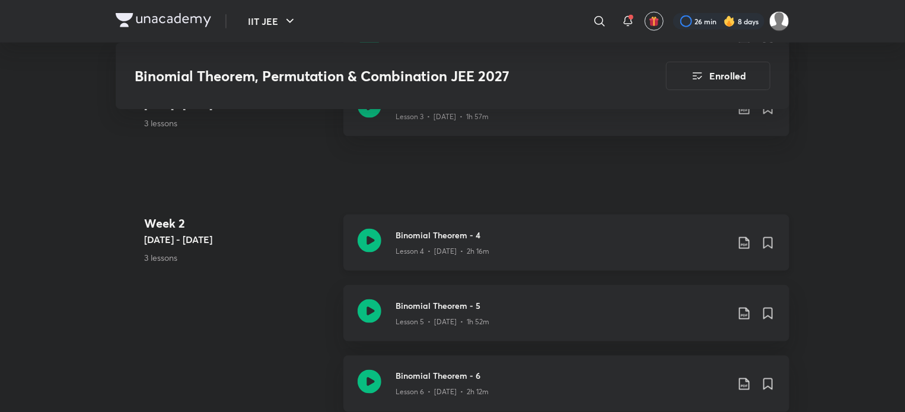
click at [370, 229] on icon at bounding box center [370, 241] width 24 height 24
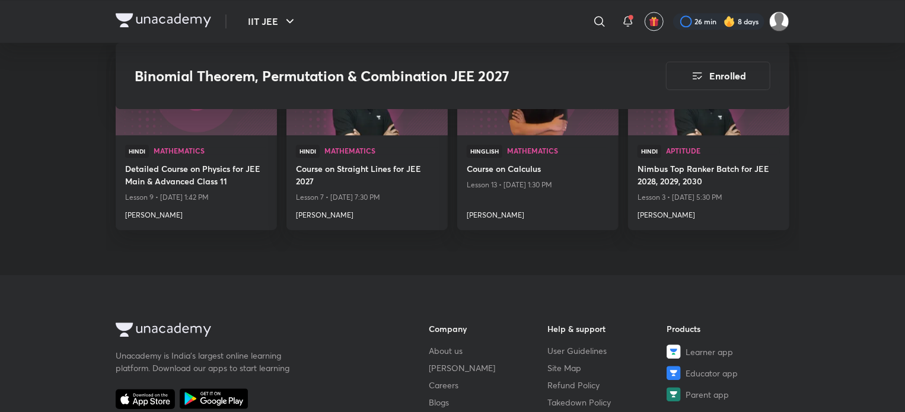
scroll to position [1424, 0]
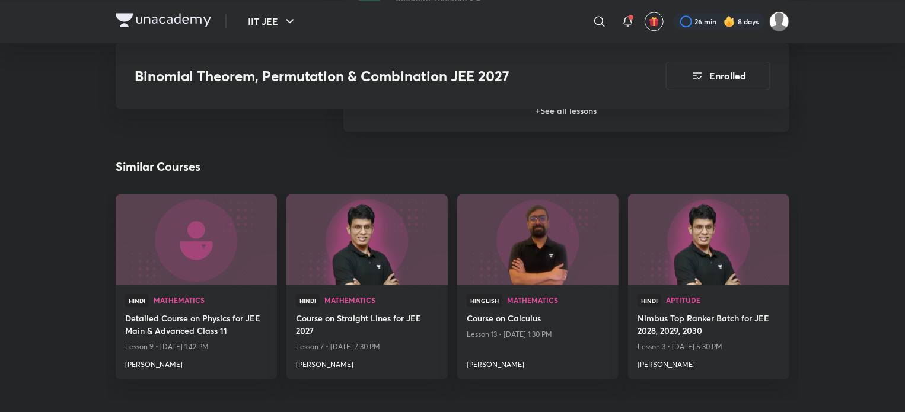
click at [151, 24] on img at bounding box center [164, 20] width 96 height 14
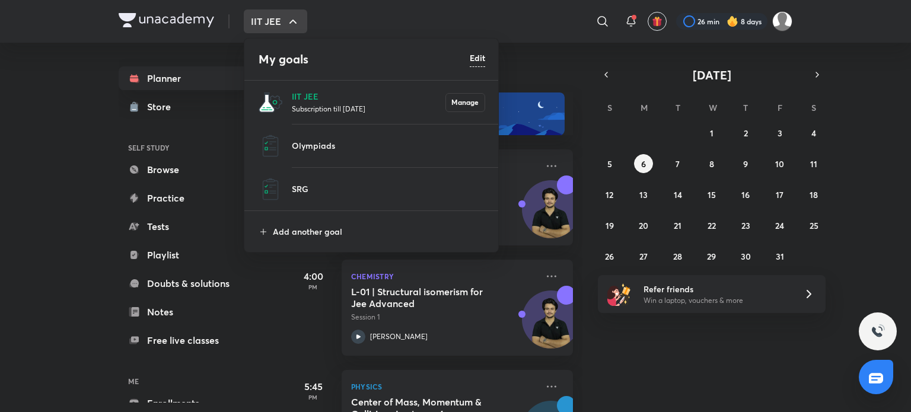
click at [343, 301] on div at bounding box center [455, 206] width 911 height 412
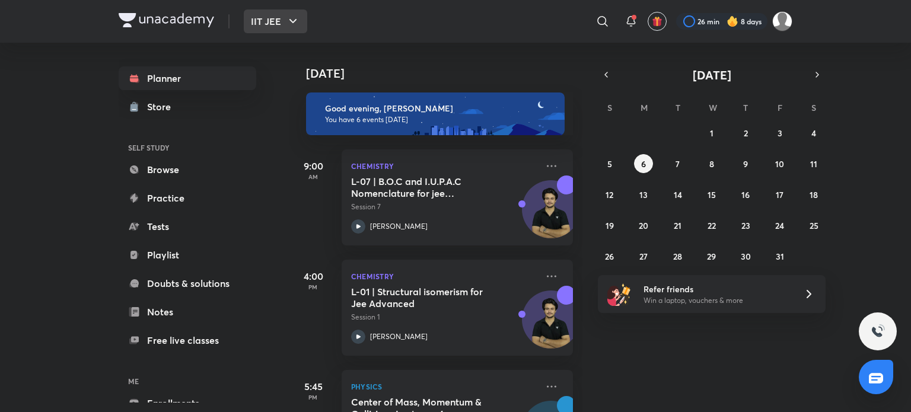
click at [275, 23] on button "IIT JEE" at bounding box center [275, 21] width 63 height 24
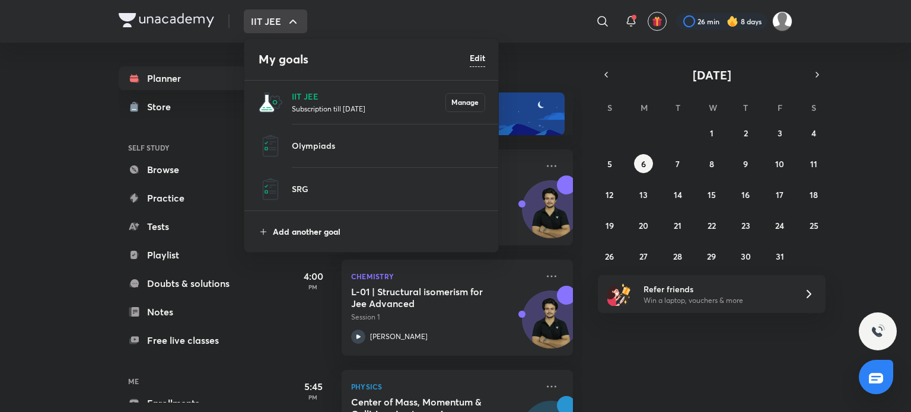
click at [328, 229] on p "Add another goal" at bounding box center [379, 231] width 212 height 12
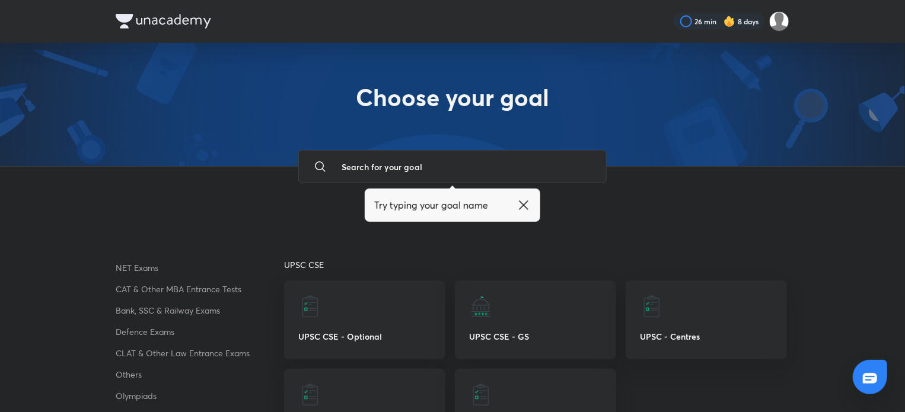
scroll to position [132, 0]
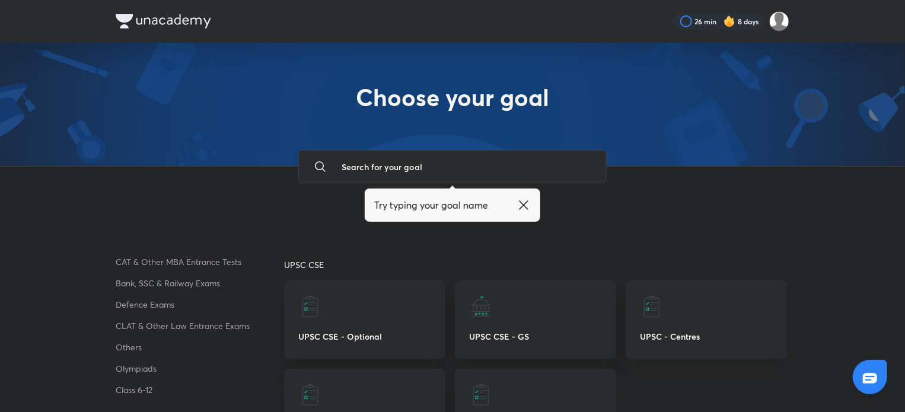
click at [145, 386] on p "Class 6-12" at bounding box center [200, 390] width 169 height 14
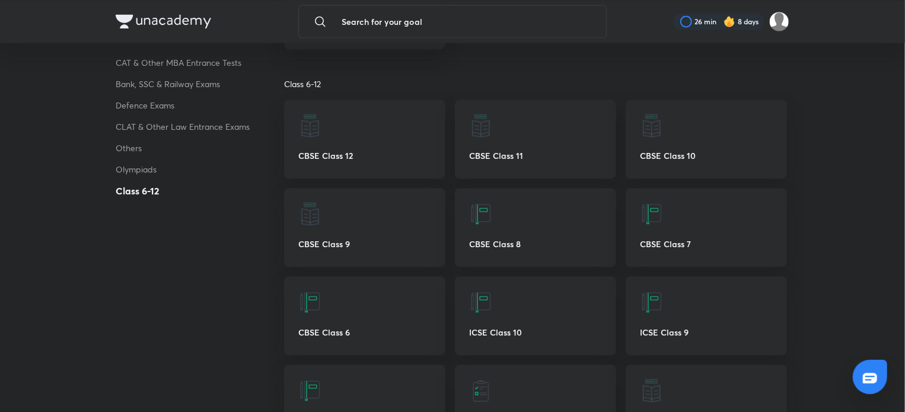
scroll to position [3363, 0]
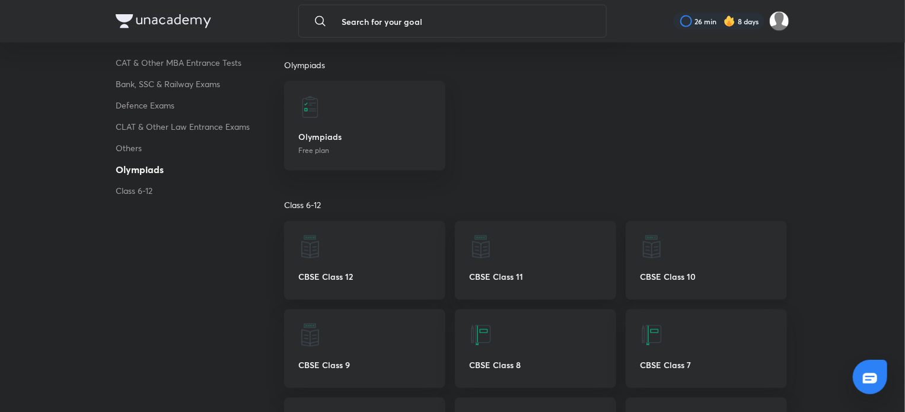
click at [652, 250] on img at bounding box center [652, 248] width 24 height 24
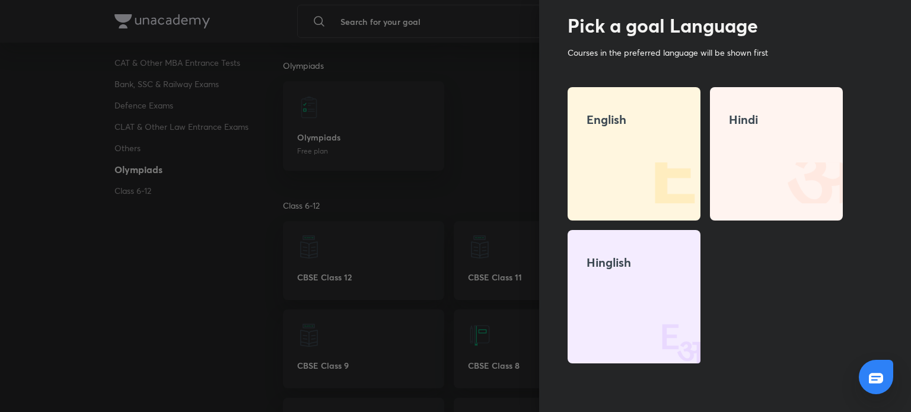
click at [649, 203] on img at bounding box center [663, 183] width 76 height 76
click at [645, 175] on img at bounding box center [663, 183] width 76 height 76
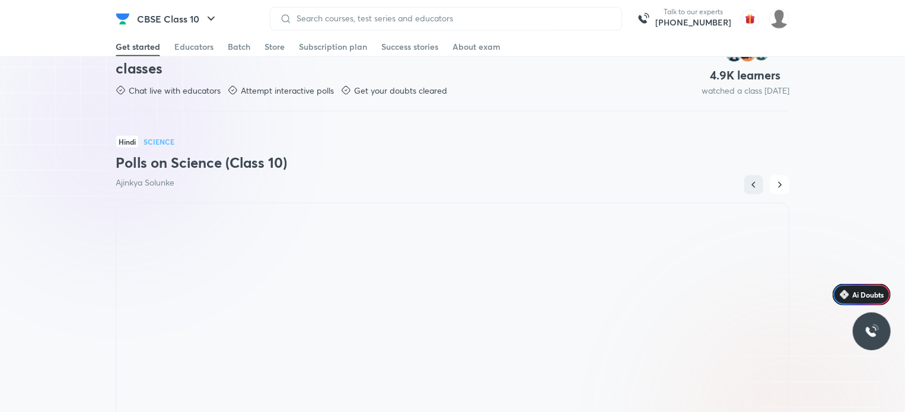
scroll to position [653, 0]
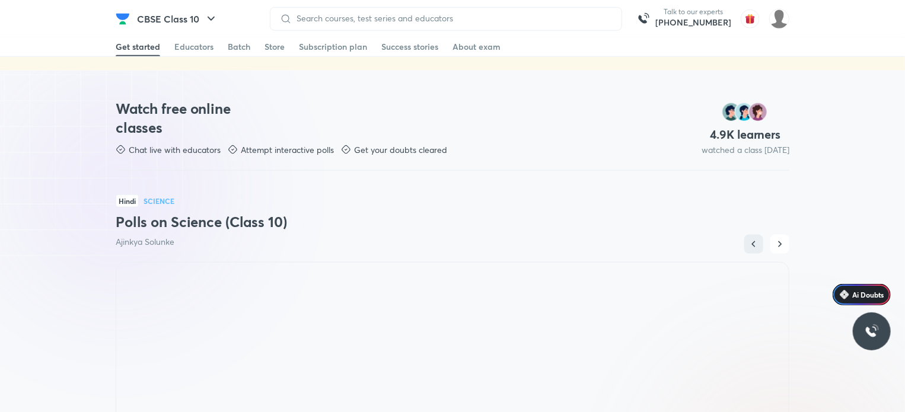
click at [137, 135] on h3 "Watch free online classes" at bounding box center [185, 118] width 138 height 38
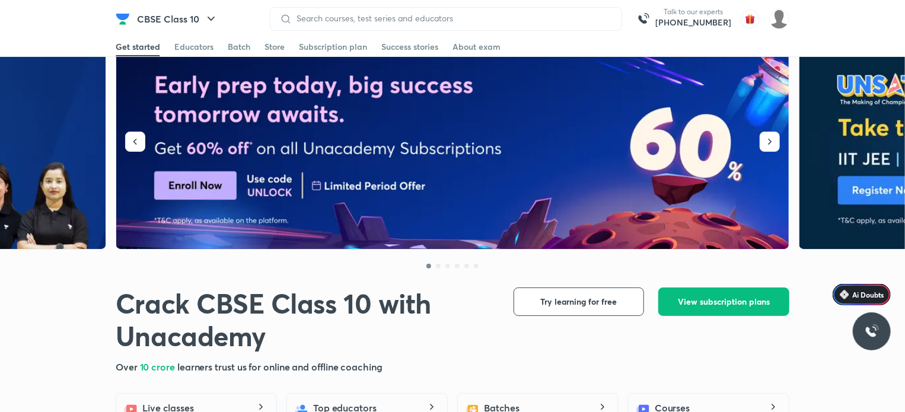
scroll to position [10, 0]
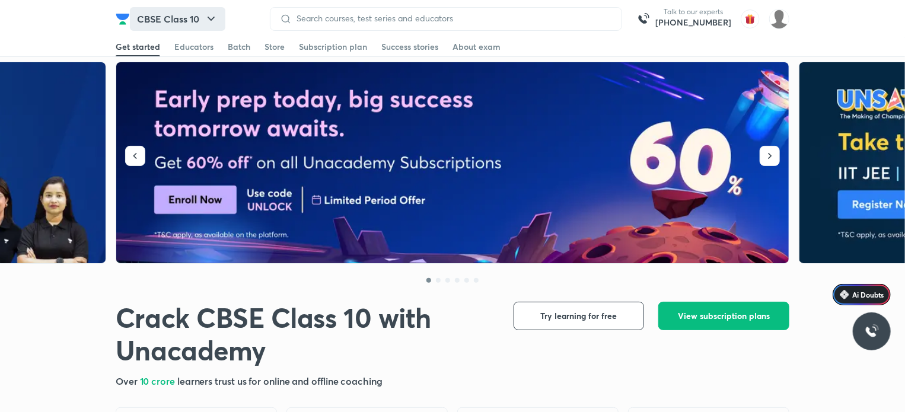
click at [156, 17] on button "CBSE Class 10" at bounding box center [178, 19] width 96 height 24
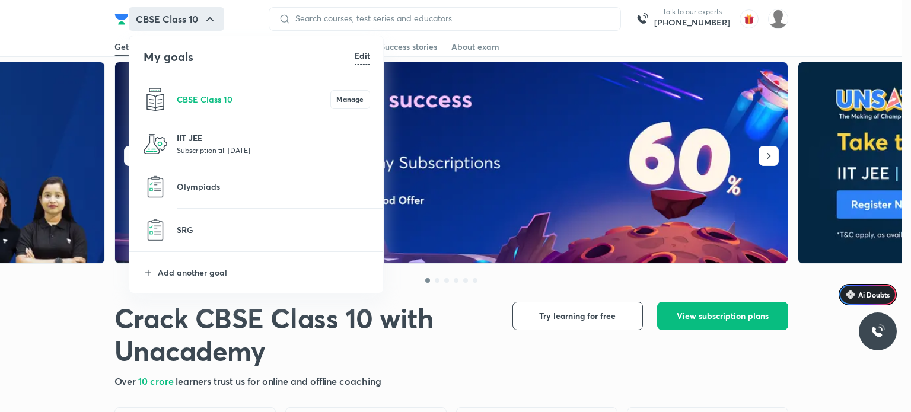
click at [253, 138] on p "IIT JEE" at bounding box center [273, 138] width 193 height 12
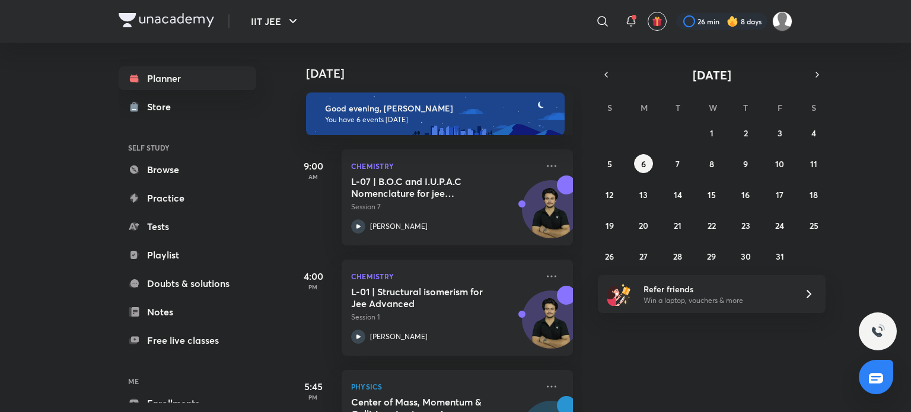
click at [186, 23] on img at bounding box center [167, 20] width 96 height 14
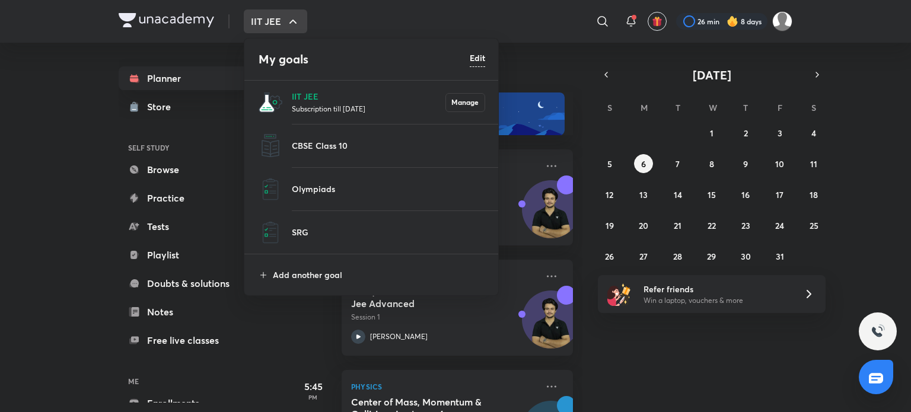
click at [477, 59] on h6 "Edit" at bounding box center [477, 58] width 15 height 12
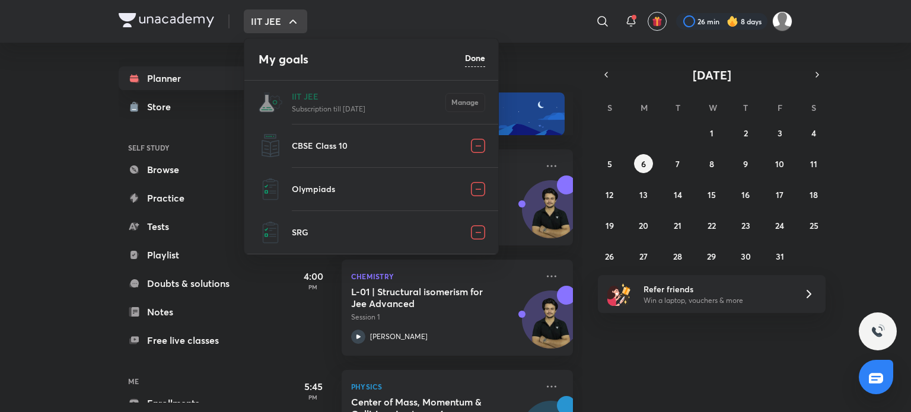
click at [482, 148] on img at bounding box center [478, 146] width 14 height 14
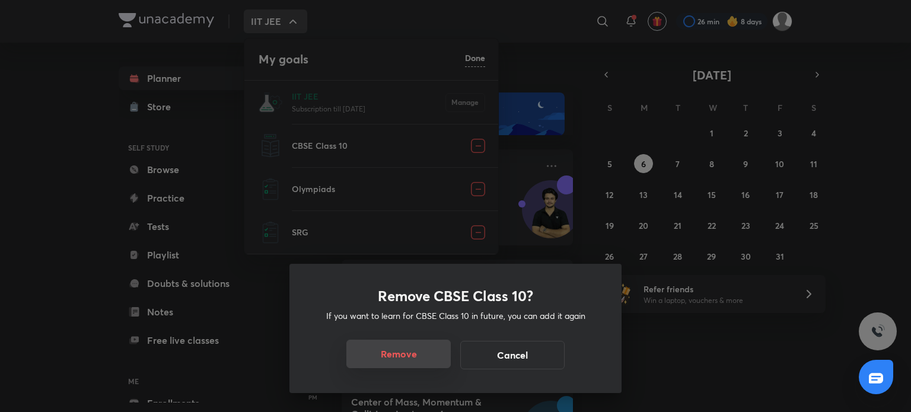
click at [402, 347] on button "Remove" at bounding box center [399, 354] width 104 height 28
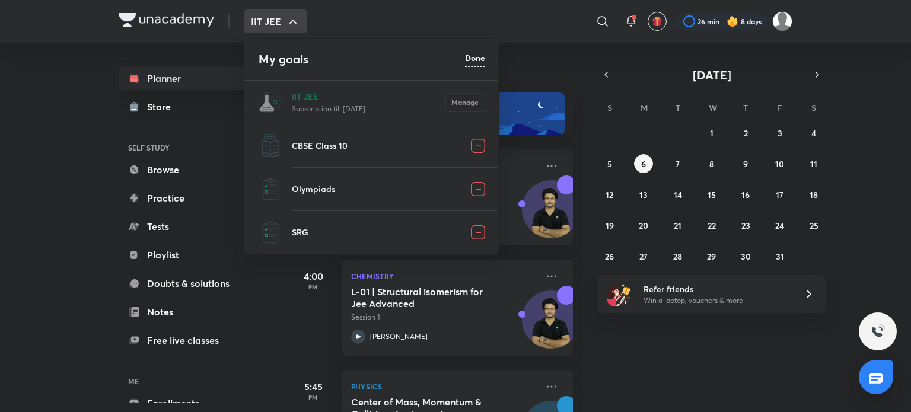
click at [475, 149] on img at bounding box center [478, 146] width 14 height 14
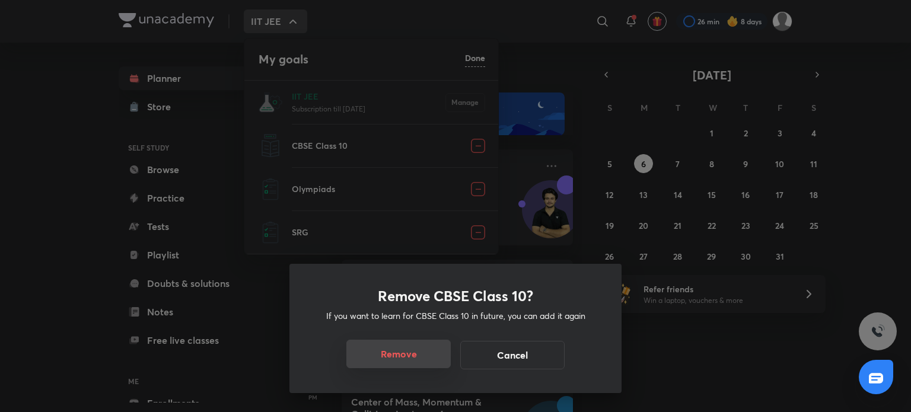
click at [385, 354] on button "Remove" at bounding box center [399, 354] width 104 height 28
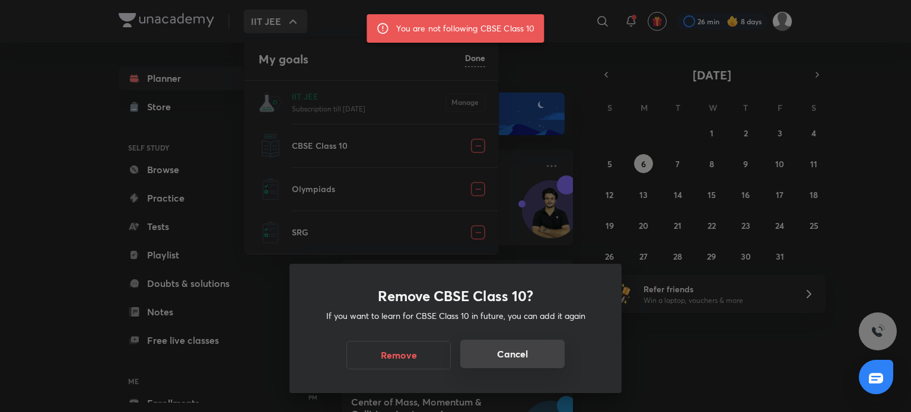
click at [546, 351] on button "Cancel" at bounding box center [512, 354] width 104 height 28
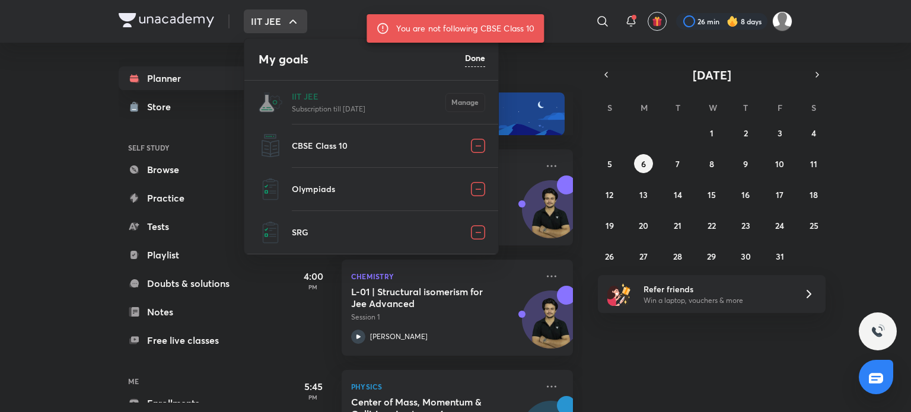
click at [481, 185] on img at bounding box center [478, 189] width 14 height 14
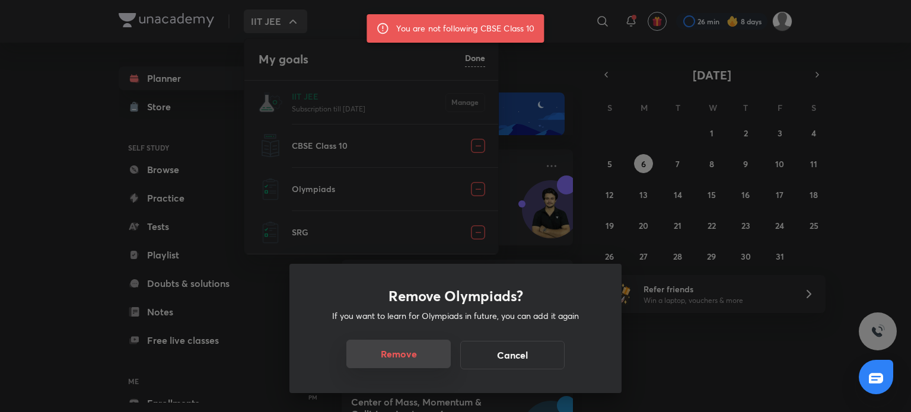
click at [414, 351] on button "Remove" at bounding box center [399, 354] width 104 height 28
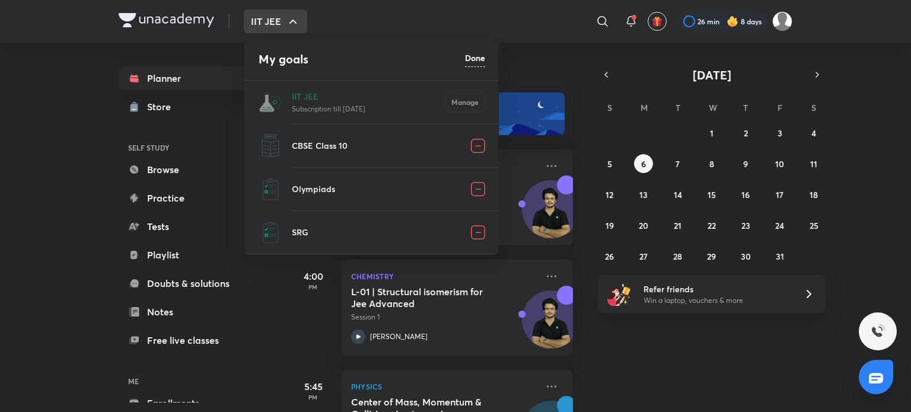
click at [482, 234] on div at bounding box center [455, 206] width 911 height 412
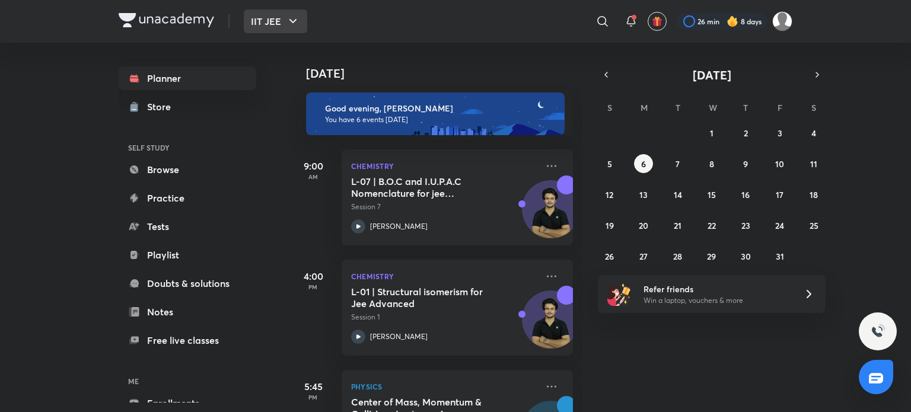
click at [293, 31] on button "IIT JEE" at bounding box center [275, 21] width 63 height 24
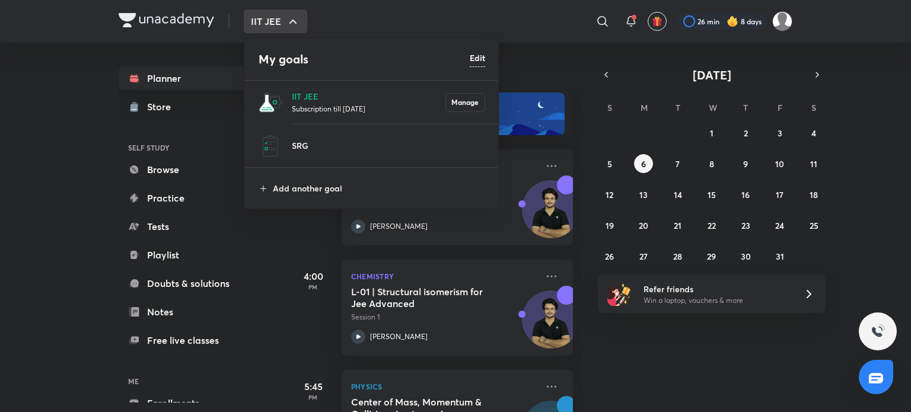
click at [476, 59] on h6 "Edit" at bounding box center [477, 58] width 15 height 12
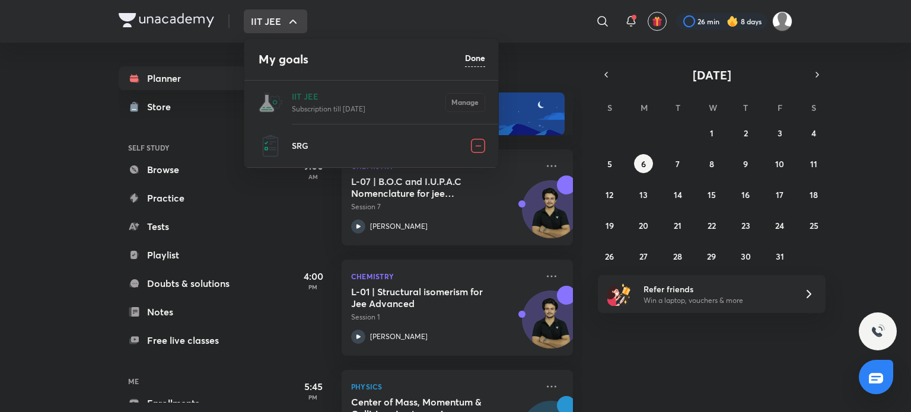
click at [478, 142] on img at bounding box center [478, 146] width 14 height 14
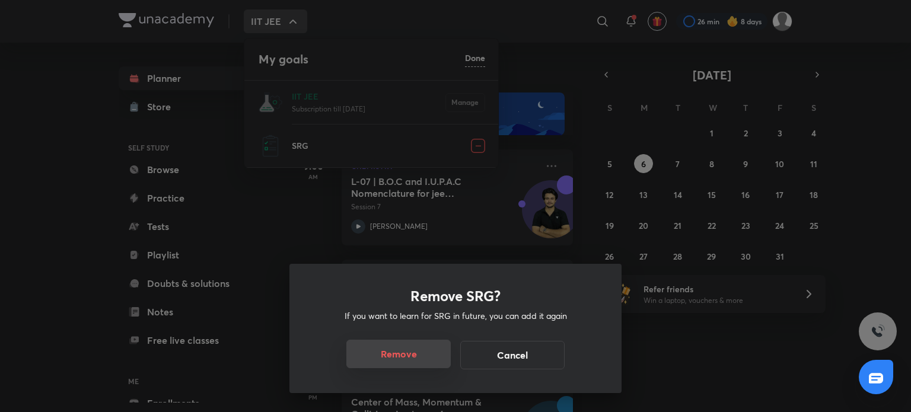
click at [403, 367] on button "Remove" at bounding box center [399, 354] width 104 height 28
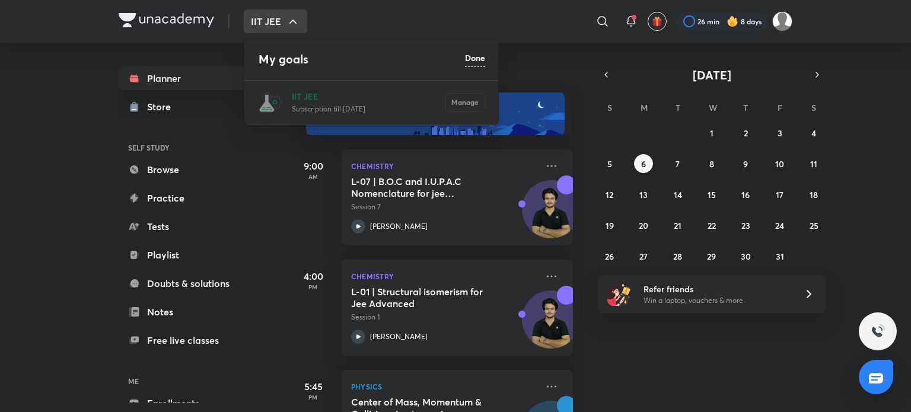
click at [0, 160] on div at bounding box center [455, 206] width 911 height 412
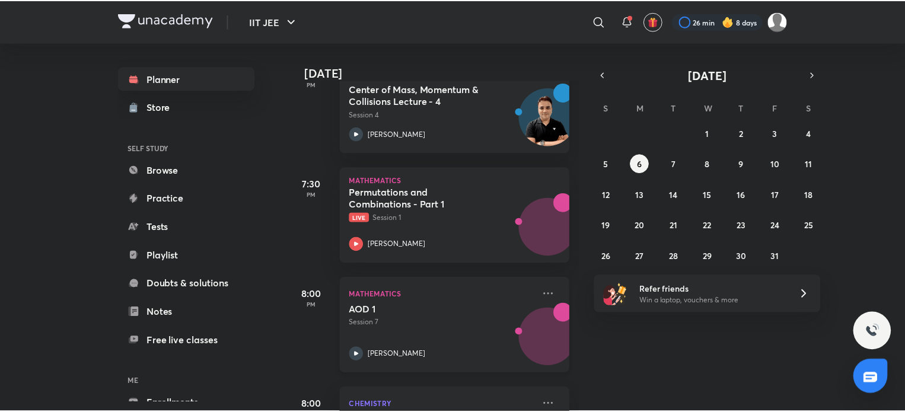
scroll to position [403, 0]
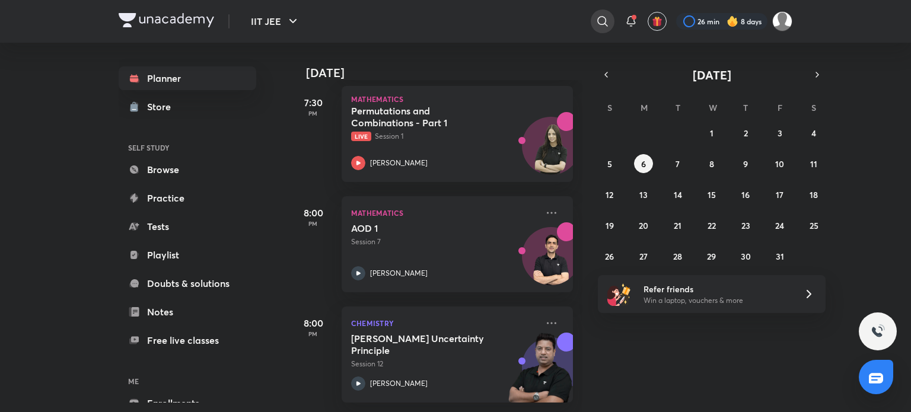
click at [603, 20] on icon at bounding box center [603, 21] width 14 height 14
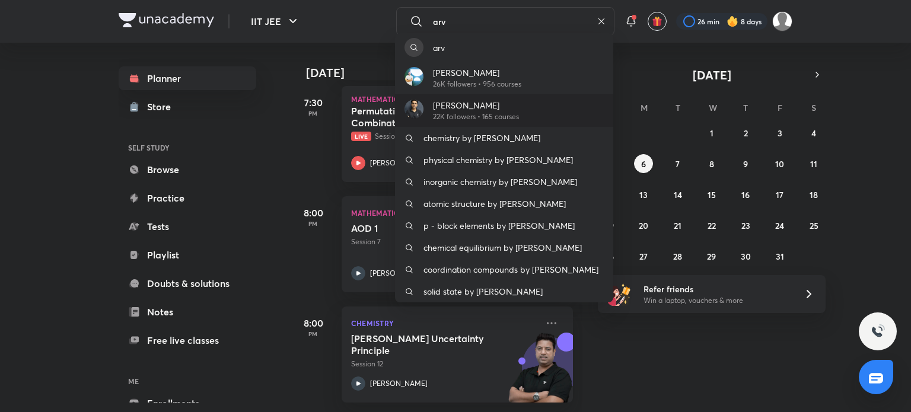
type input "arv"
click at [542, 104] on div "[PERSON_NAME] 22K followers • 165 courses" at bounding box center [504, 110] width 218 height 33
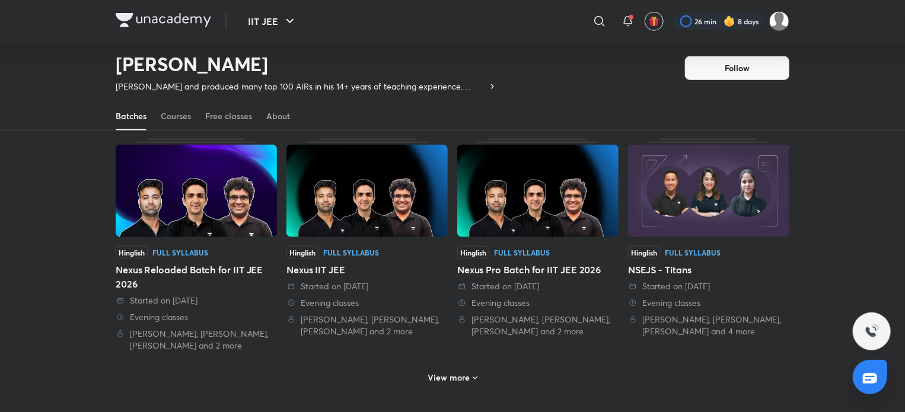
scroll to position [526, 0]
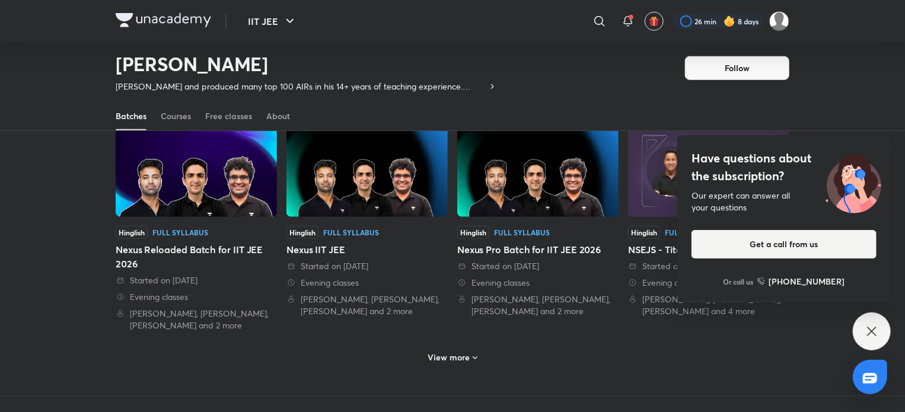
click at [484, 355] on div "View more" at bounding box center [453, 356] width 674 height 31
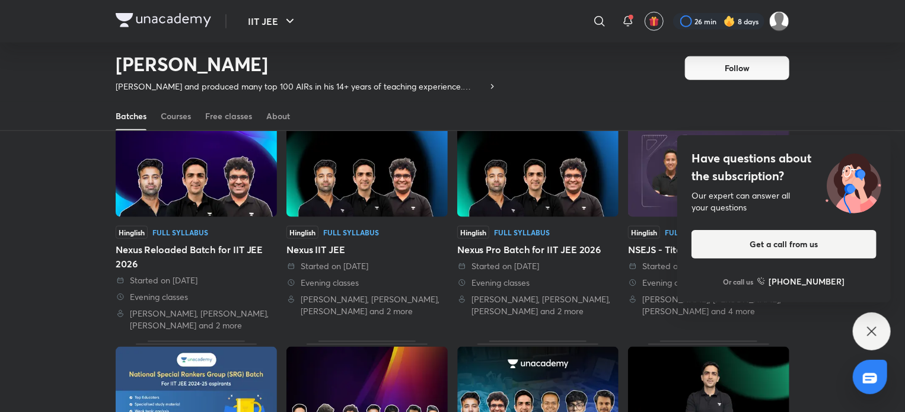
click at [879, 320] on div "Have questions about the subscription? Our expert can answer all your questions…" at bounding box center [872, 332] width 38 height 38
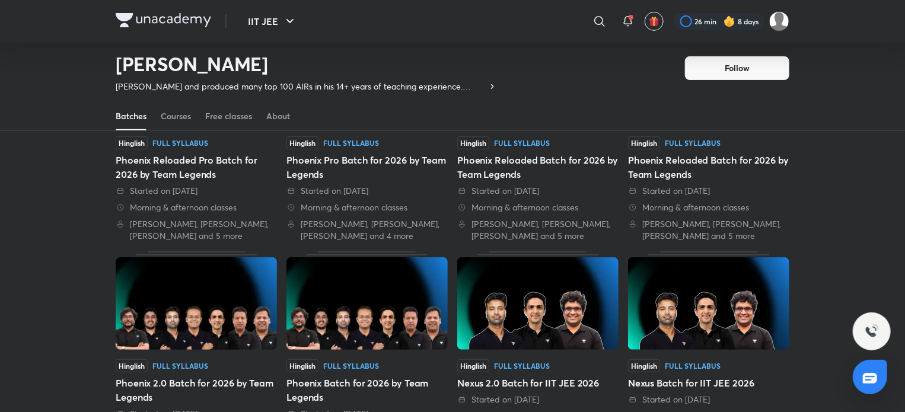
scroll to position [0, 0]
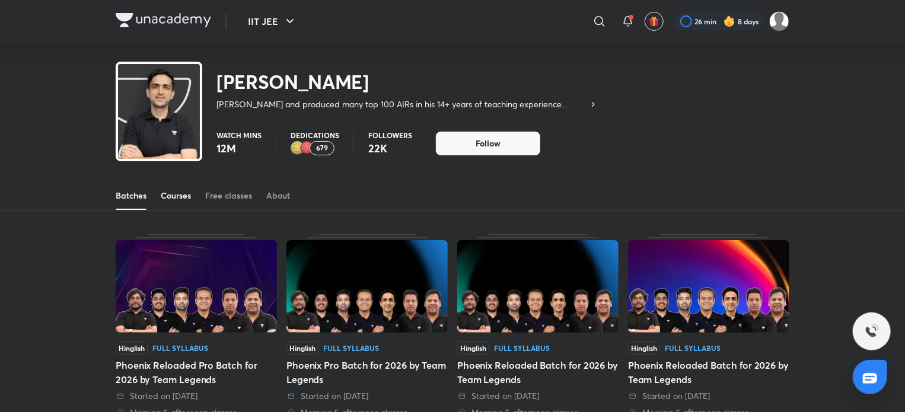
click at [185, 198] on div "Courses" at bounding box center [176, 196] width 30 height 12
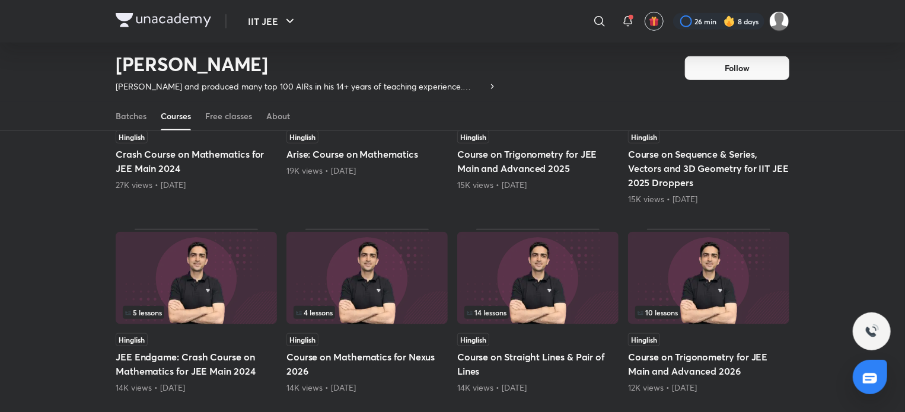
scroll to position [464, 0]
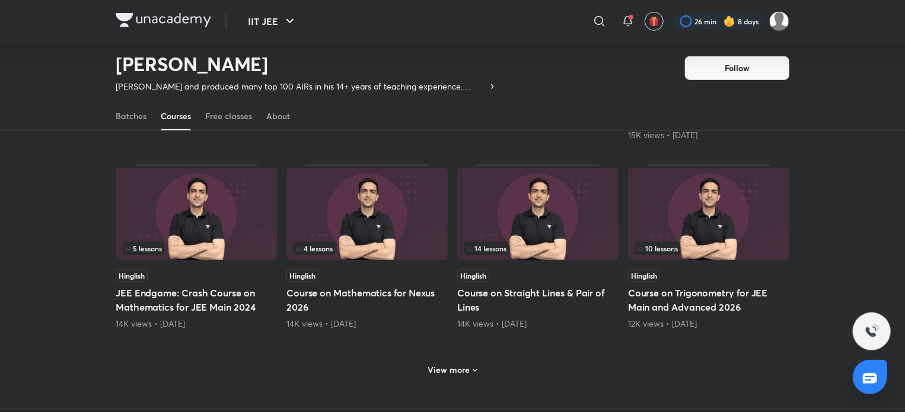
click at [453, 372] on h6 "View more" at bounding box center [449, 370] width 42 height 12
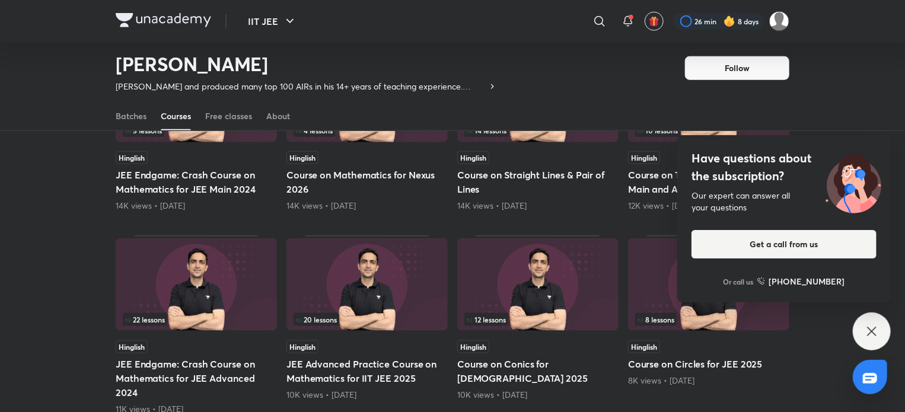
scroll to position [583, 0]
click at [717, 68] on button "Follow" at bounding box center [737, 68] width 104 height 24
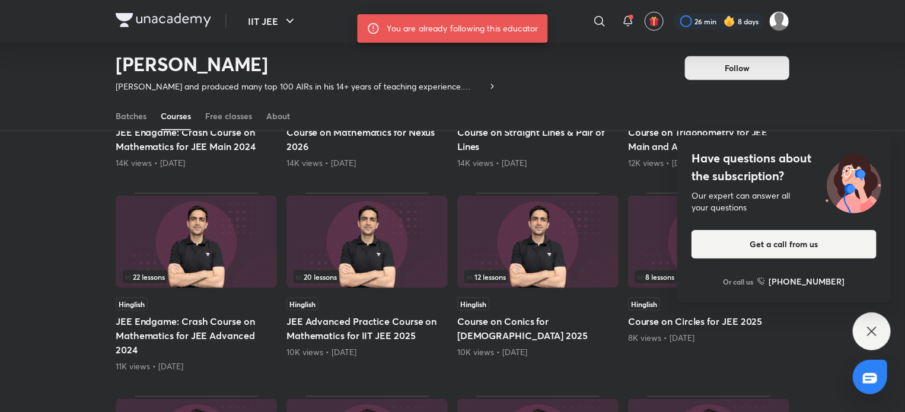
scroll to position [642, 0]
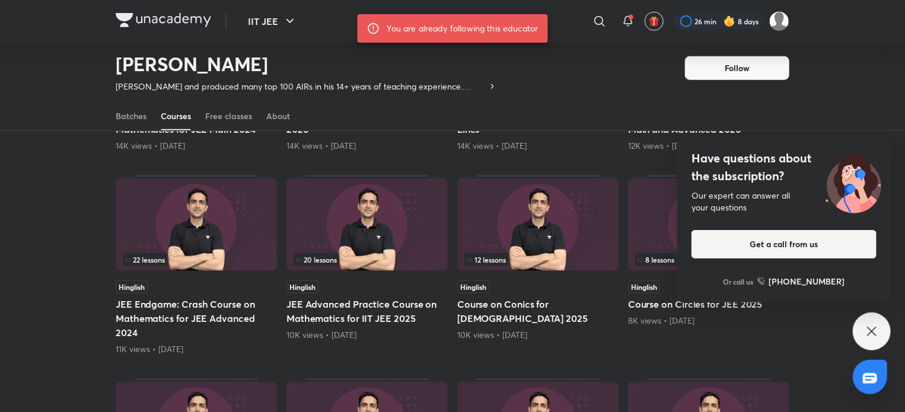
click at [894, 341] on div "Popular Latest 34 lessons Hinglish Nexus: Crash Course on Mathematics for JEE M…" at bounding box center [452, 172] width 905 height 1279
click at [876, 339] on icon at bounding box center [872, 332] width 14 height 14
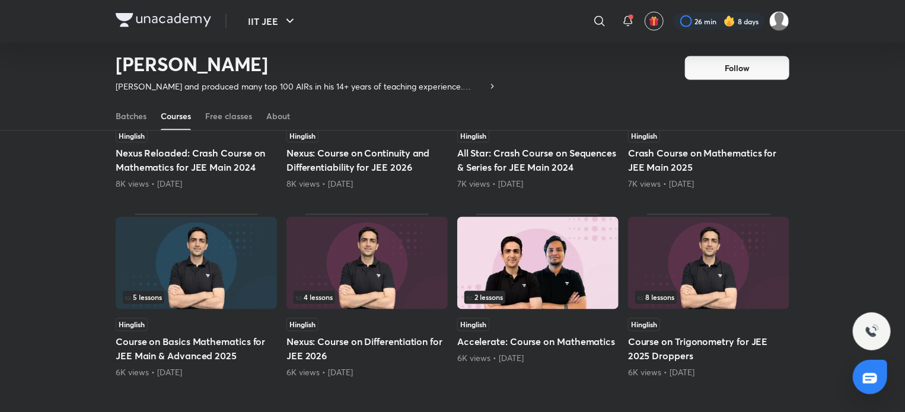
scroll to position [1057, 0]
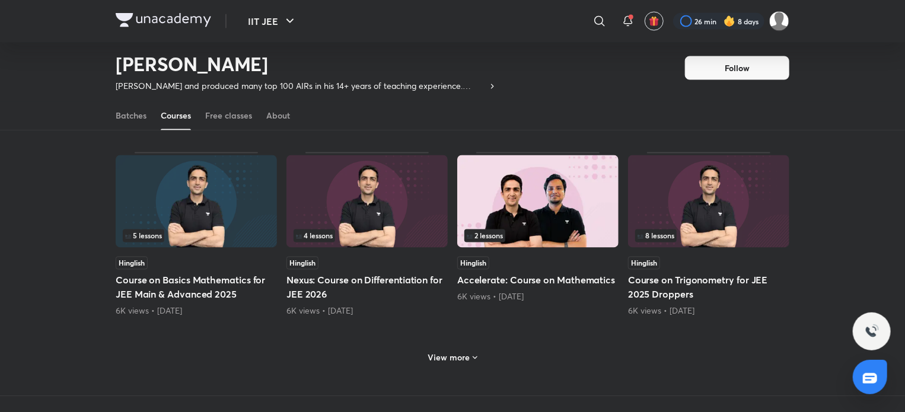
click at [471, 355] on icon at bounding box center [475, 358] width 9 height 9
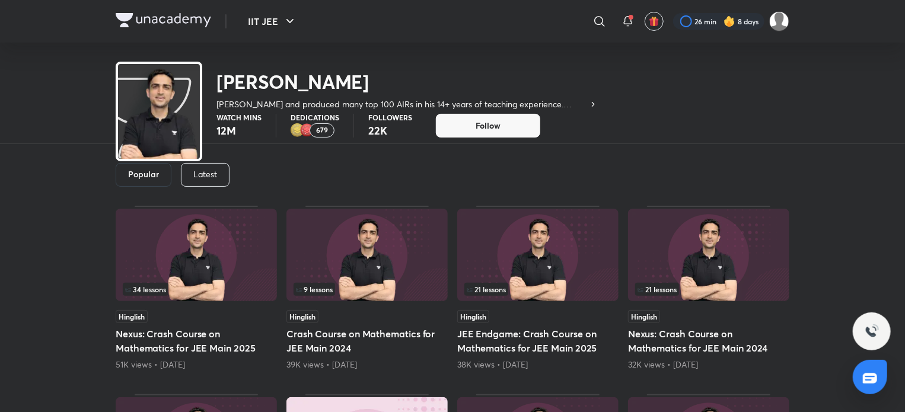
scroll to position [0, 0]
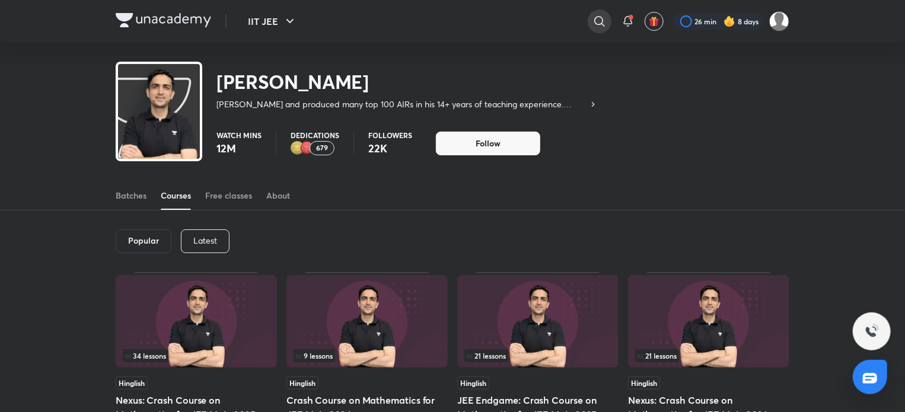
click at [603, 24] on icon at bounding box center [600, 21] width 14 height 14
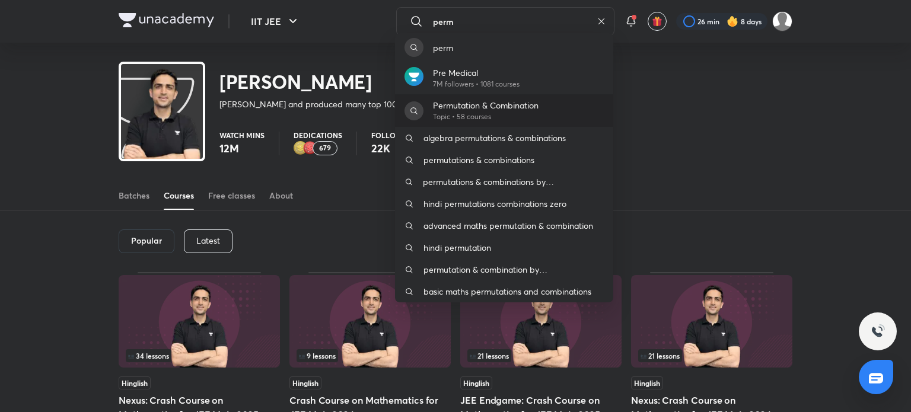
type input "perm"
click at [518, 101] on p "Permutation & Combination" at bounding box center [486, 105] width 106 height 12
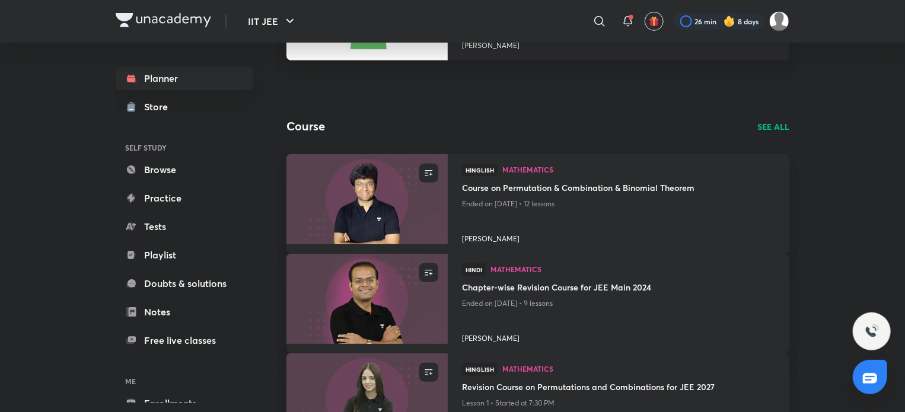
scroll to position [356, 0]
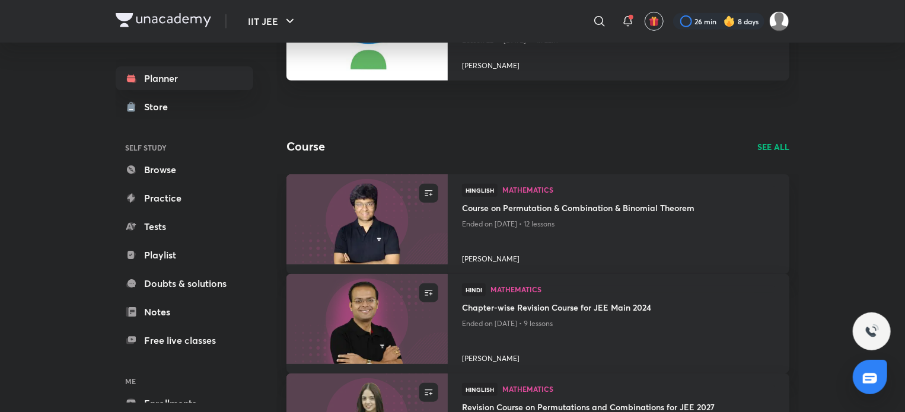
click at [776, 148] on p "SEE ALL" at bounding box center [774, 147] width 32 height 12
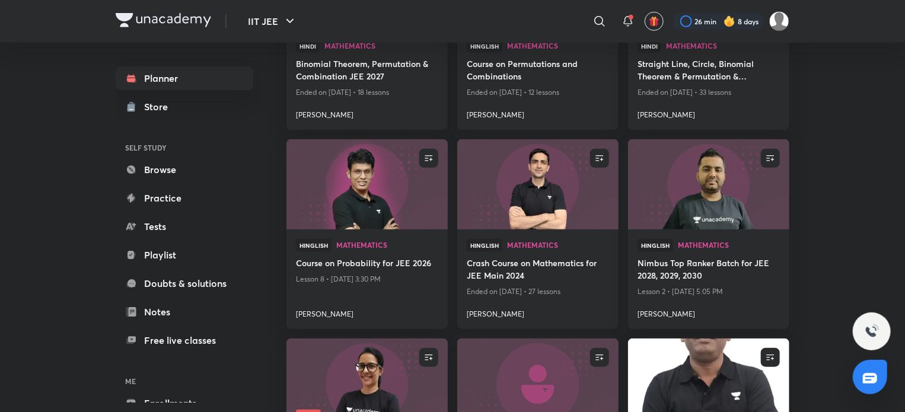
scroll to position [475, 0]
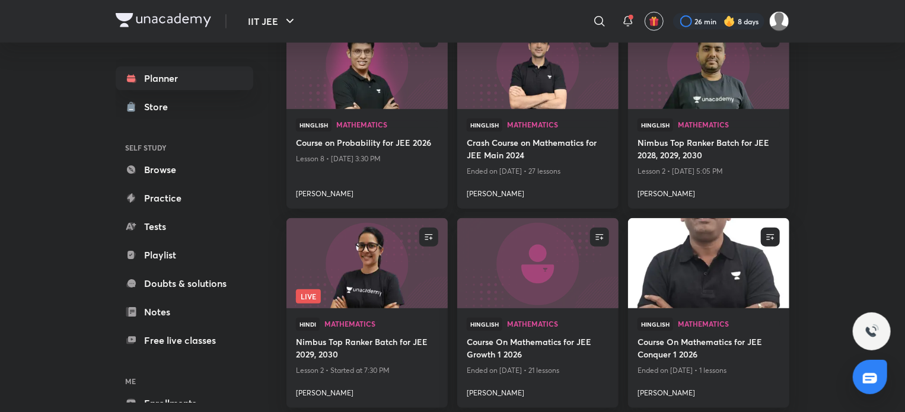
click at [593, 150] on h4 "Crash Course on Mathematics for JEE Main 2024" at bounding box center [538, 149] width 142 height 27
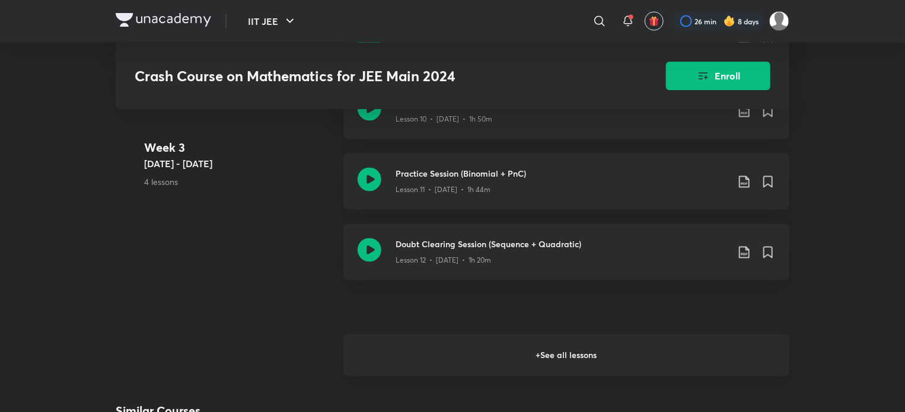
scroll to position [1127, 0]
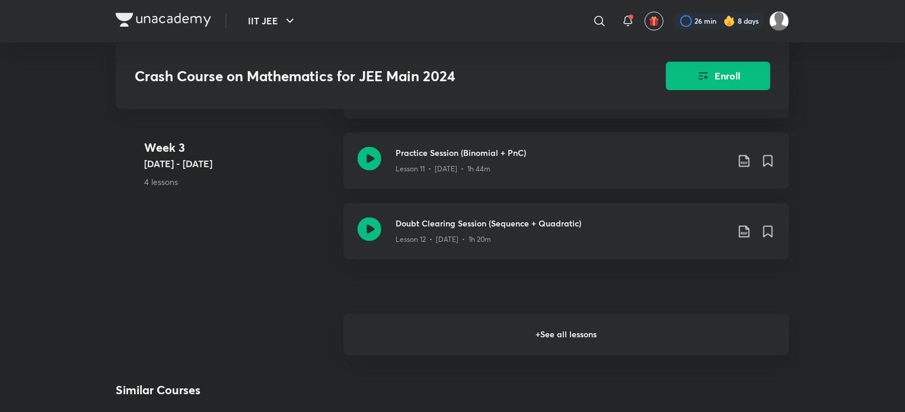
click at [418, 341] on h6 "+ See all lessons" at bounding box center [567, 335] width 446 height 42
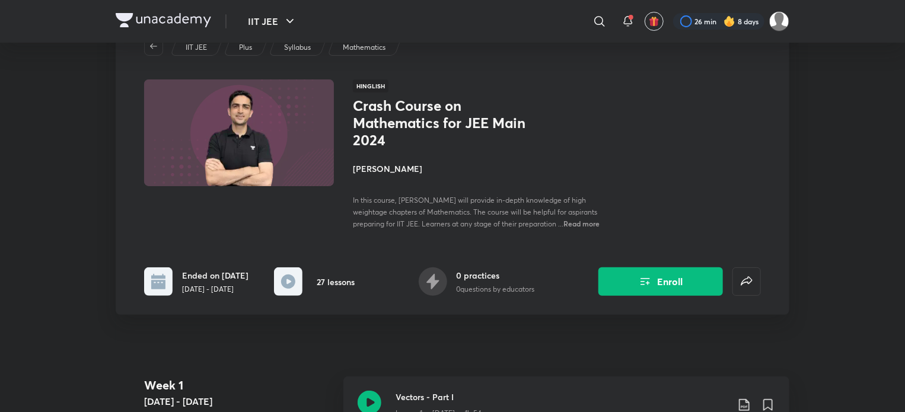
scroll to position [0, 0]
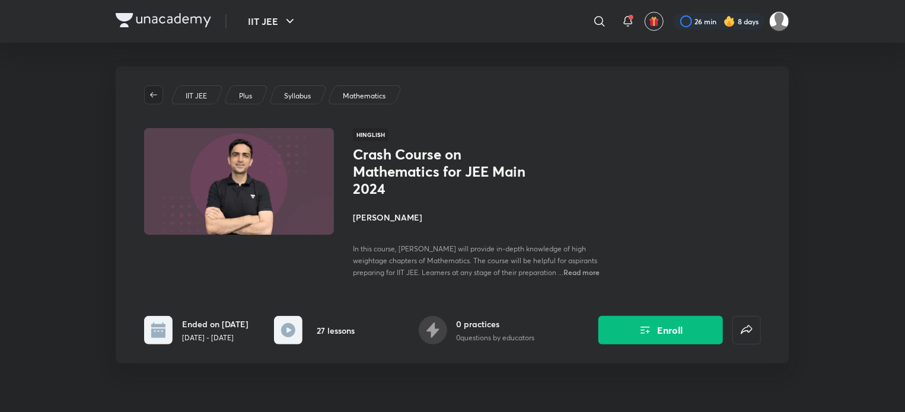
click at [152, 96] on icon "button" at bounding box center [153, 94] width 7 height 5
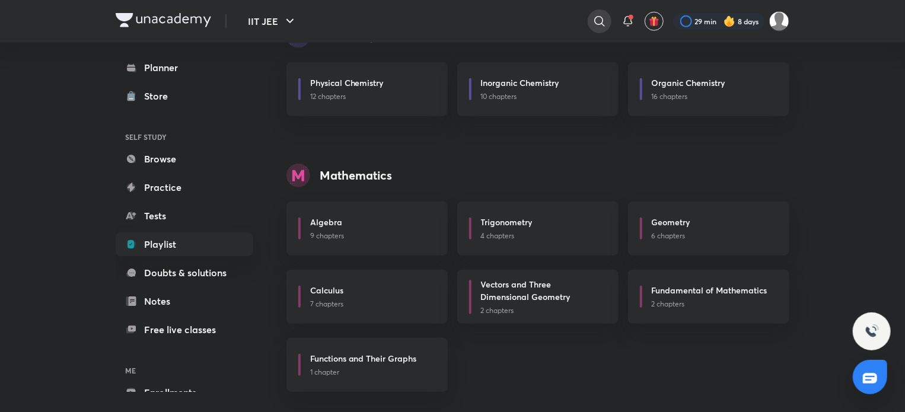
scroll to position [447, 0]
click at [597, 30] on div at bounding box center [600, 21] width 24 height 24
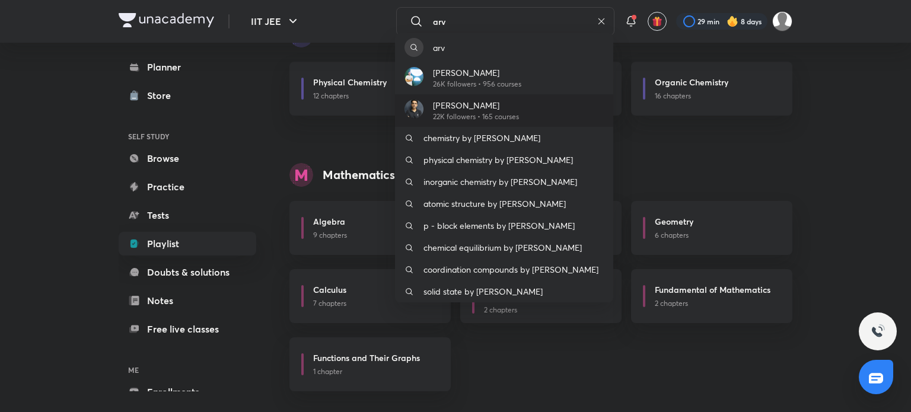
type input "arv"
click at [494, 106] on p "[PERSON_NAME]" at bounding box center [476, 105] width 86 height 12
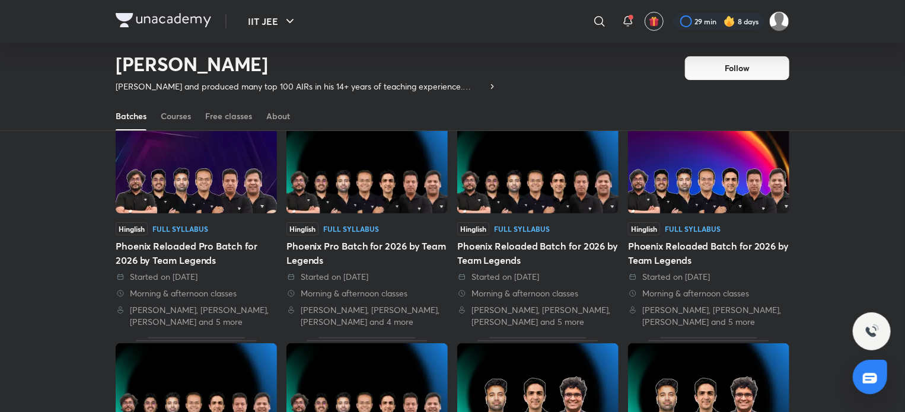
scroll to position [110, 0]
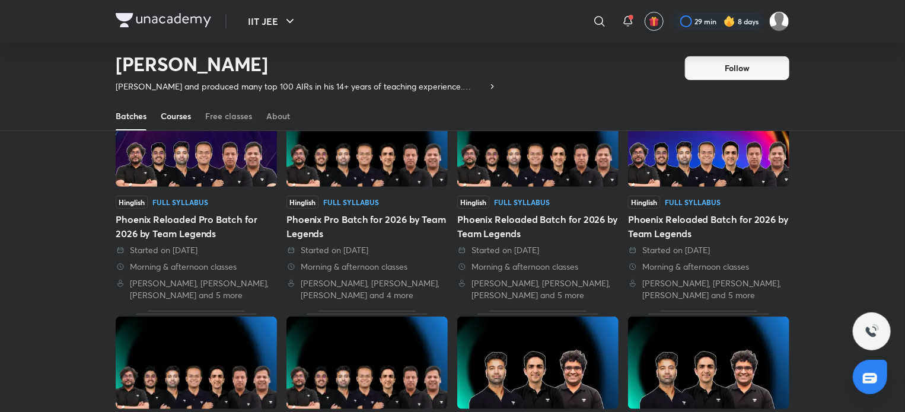
click at [177, 120] on div "Courses" at bounding box center [176, 116] width 30 height 12
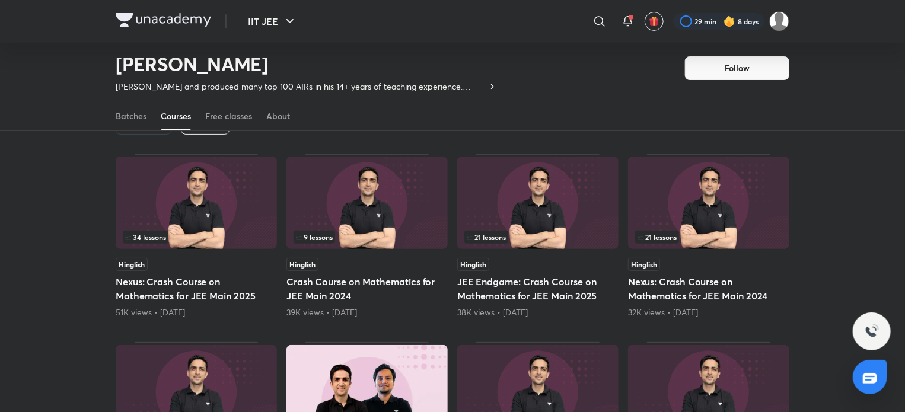
scroll to position [51, 0]
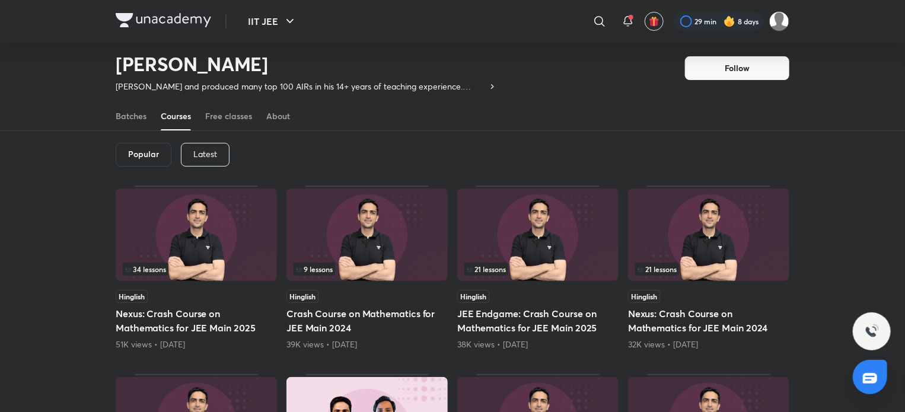
click at [177, 334] on h5 "Nexus: Crash Course on Mathematics for JEE Main 2025" at bounding box center [196, 321] width 161 height 28
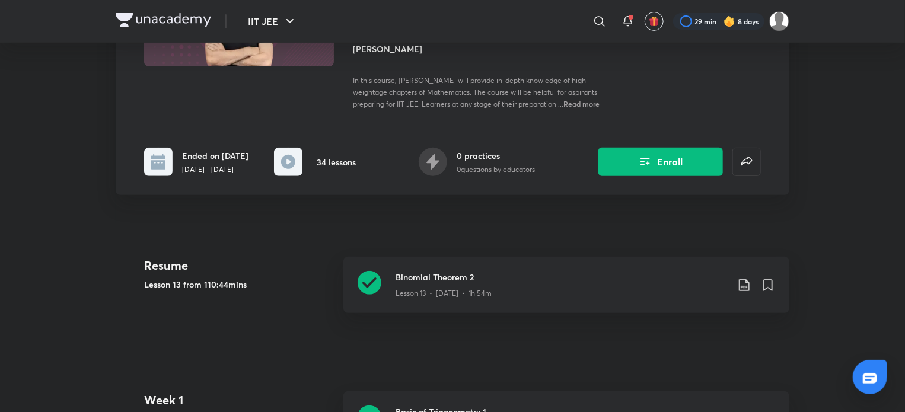
scroll to position [237, 0]
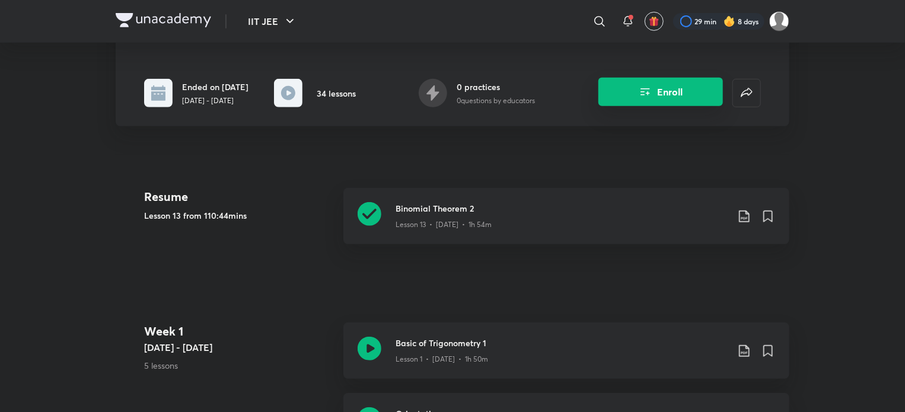
click at [672, 98] on button "Enroll" at bounding box center [661, 92] width 125 height 28
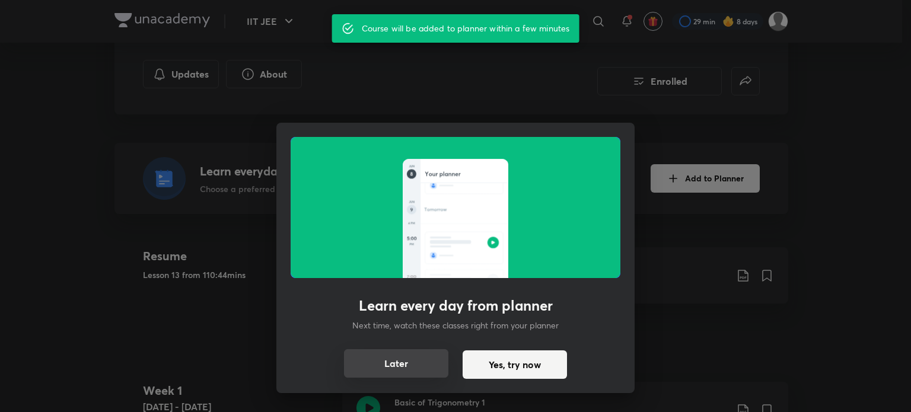
click at [421, 363] on button "Later" at bounding box center [396, 363] width 104 height 28
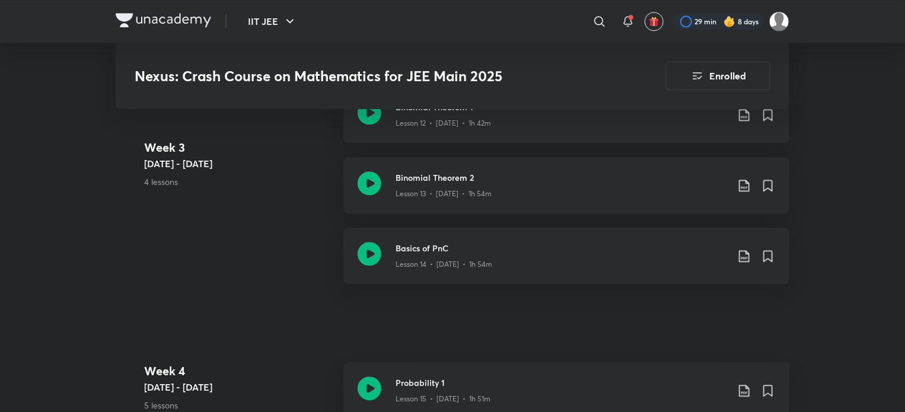
scroll to position [1424, 0]
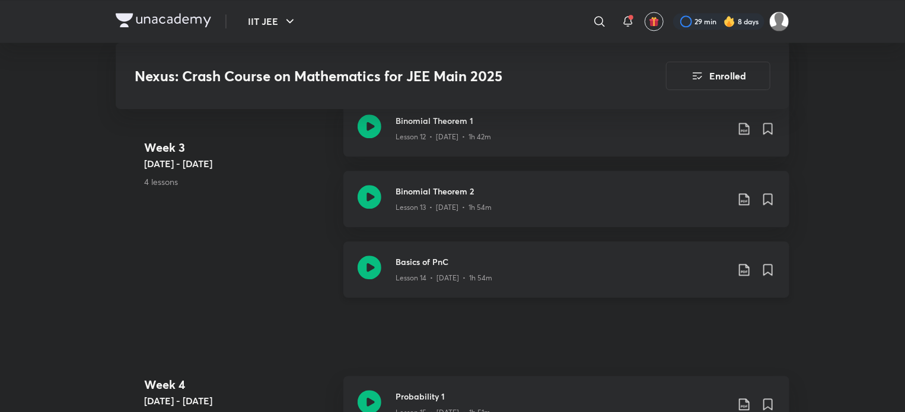
click at [358, 268] on icon at bounding box center [370, 268] width 24 height 24
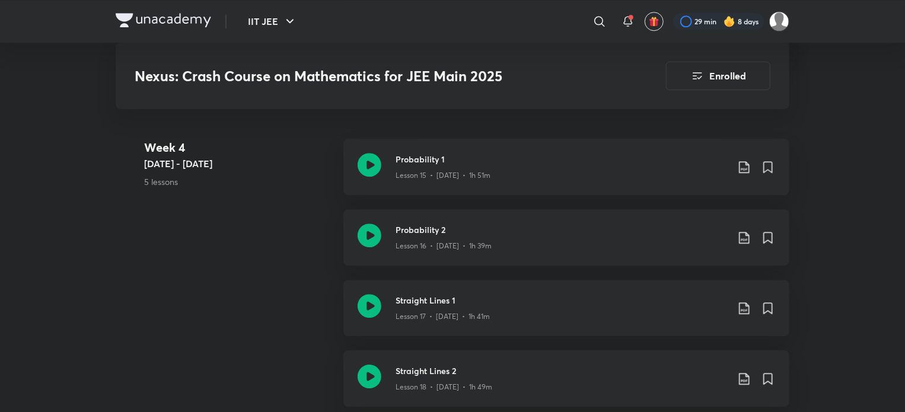
click at [145, 15] on img at bounding box center [164, 20] width 96 height 14
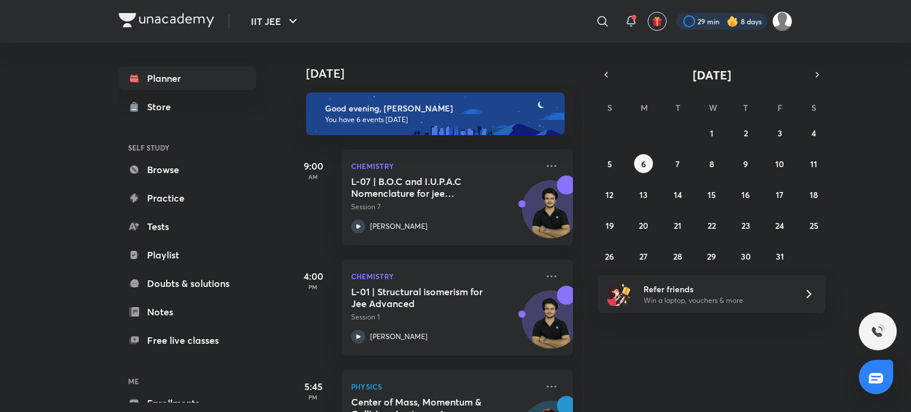
click at [698, 19] on div at bounding box center [721, 21] width 91 height 17
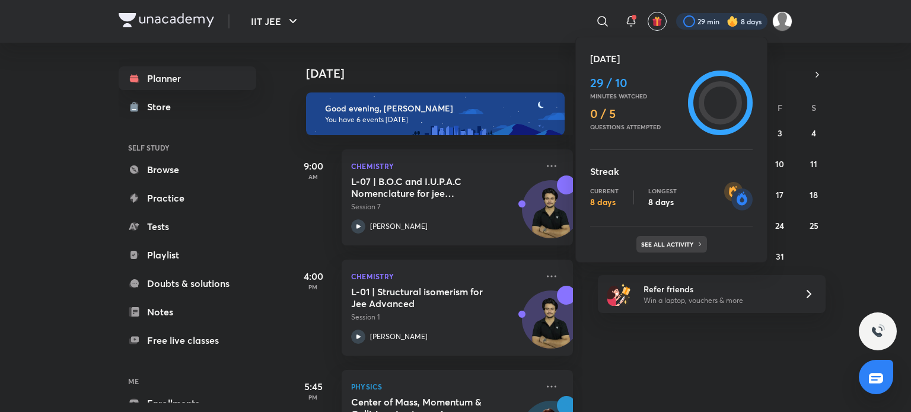
click at [669, 249] on div "See all activity" at bounding box center [672, 244] width 71 height 17
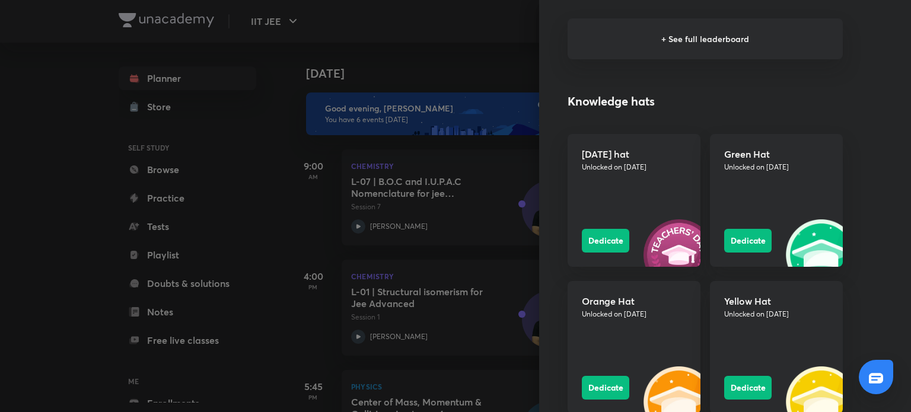
scroll to position [1068, 0]
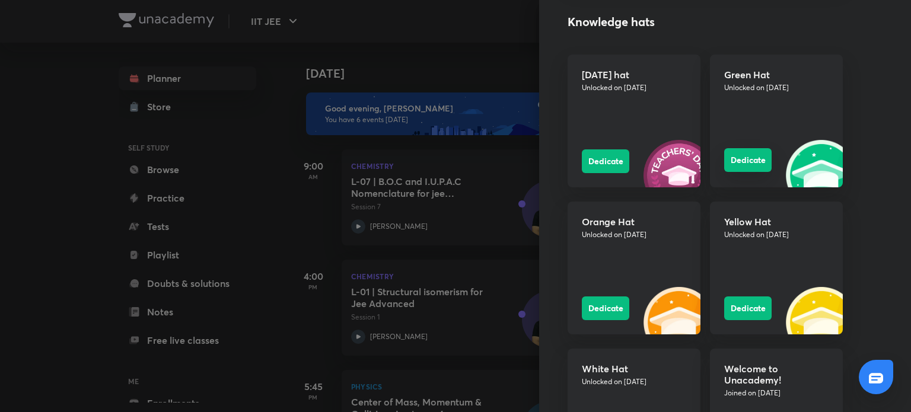
click at [744, 158] on button "Dedicate" at bounding box center [748, 160] width 47 height 24
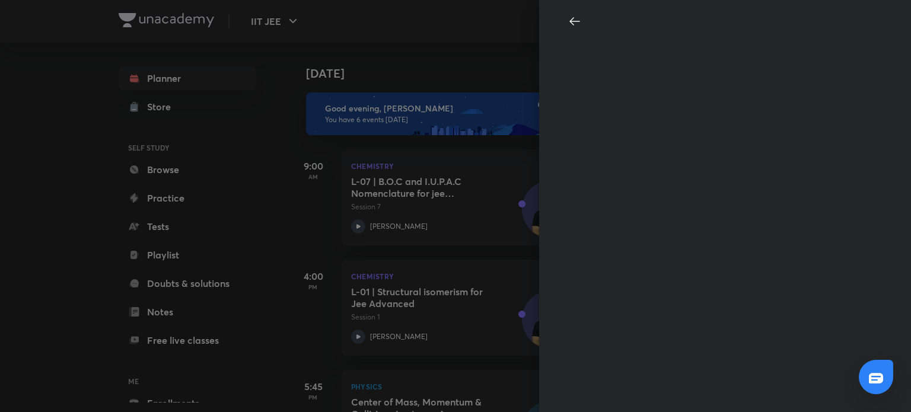
scroll to position [0, 0]
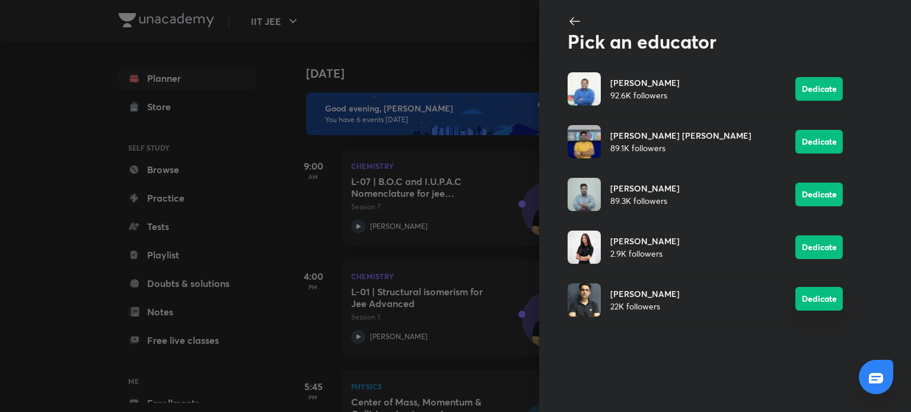
click at [812, 303] on button "Dedicate" at bounding box center [819, 299] width 47 height 24
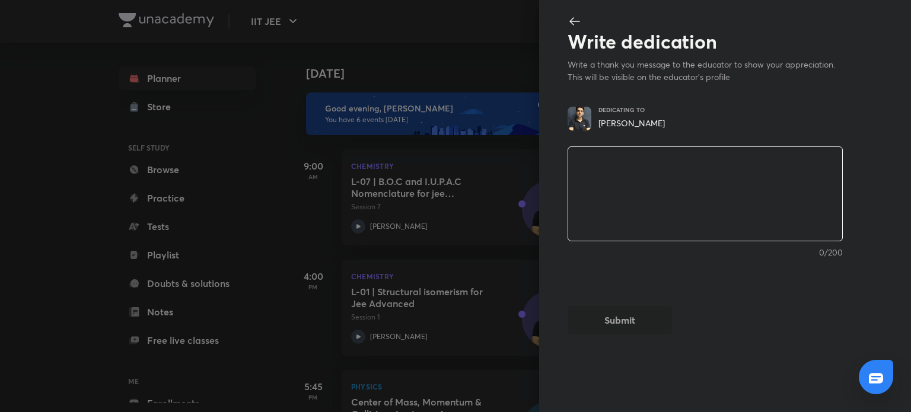
click at [719, 208] on textarea at bounding box center [705, 194] width 274 height 98
type textarea "t"
type textarea "x"
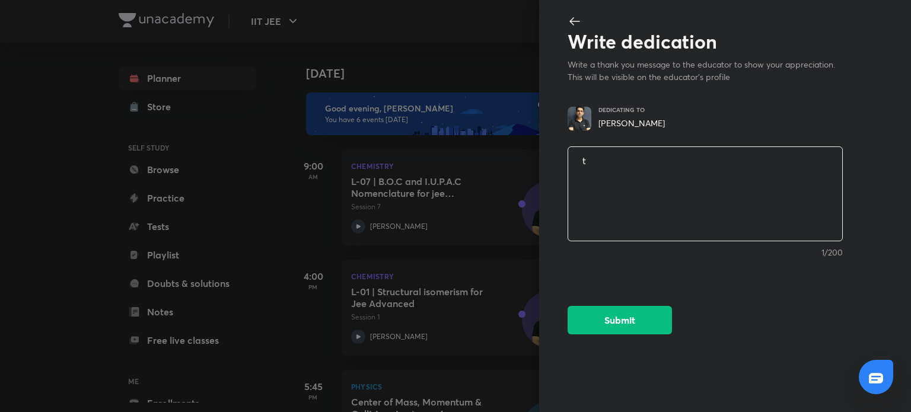
type textarea "th"
type textarea "x"
type textarea "tha"
type textarea "x"
type textarea "than"
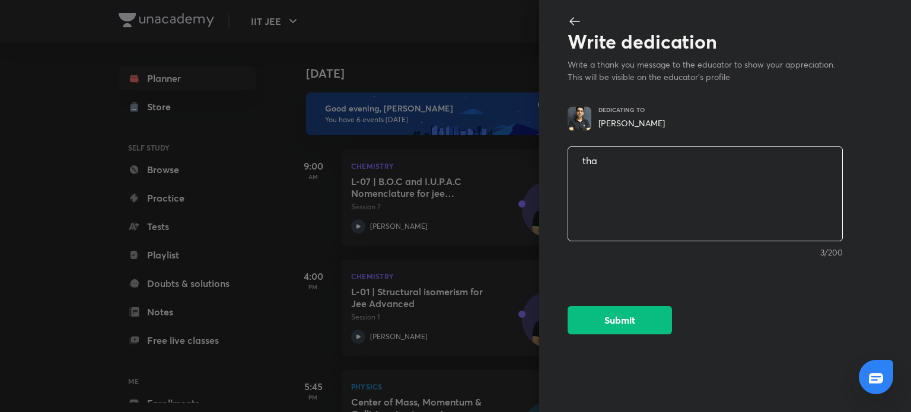
type textarea "x"
type textarea "thank"
type textarea "x"
type textarea "thanks"
type textarea "x"
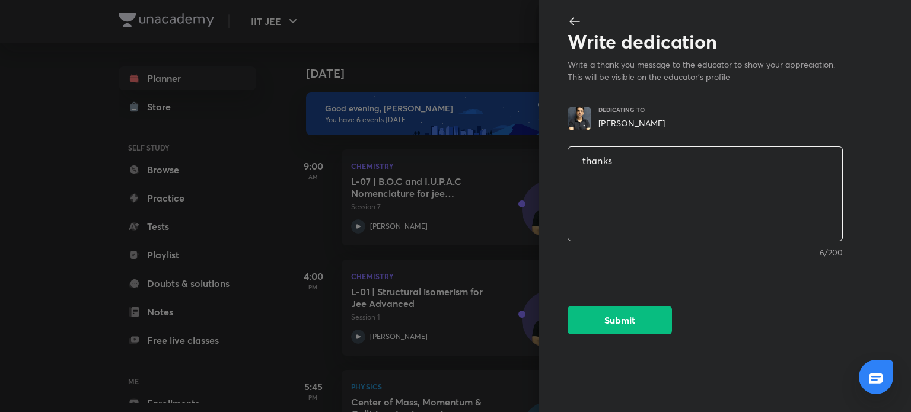
type textarea "thanks"
type textarea "x"
type textarea "thanks s"
type textarea "x"
type textarea "thanks si"
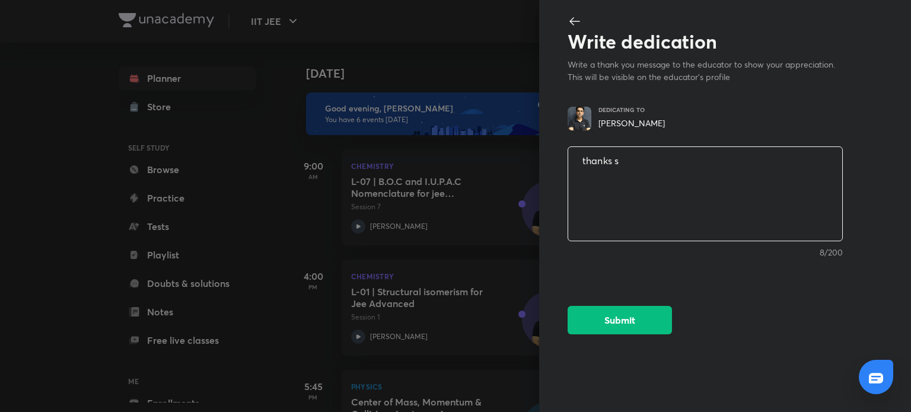
type textarea "x"
type textarea "thanks sir"
type textarea "x"
type textarea "thanks sir"
click at [611, 313] on button "Submit" at bounding box center [620, 319] width 104 height 28
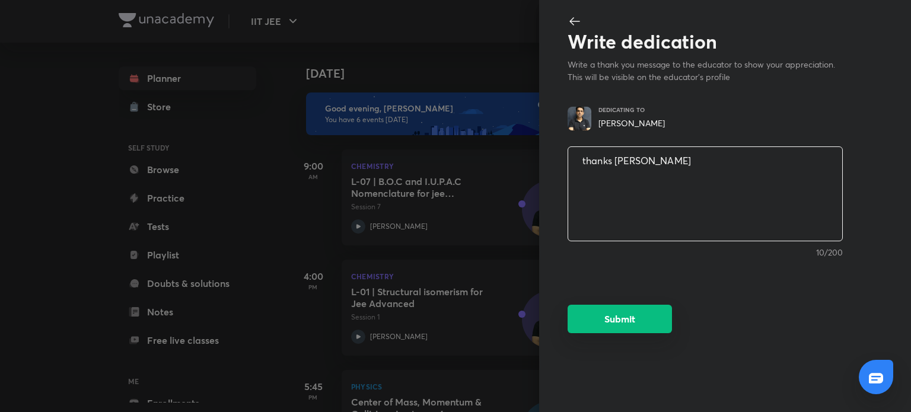
type textarea "x"
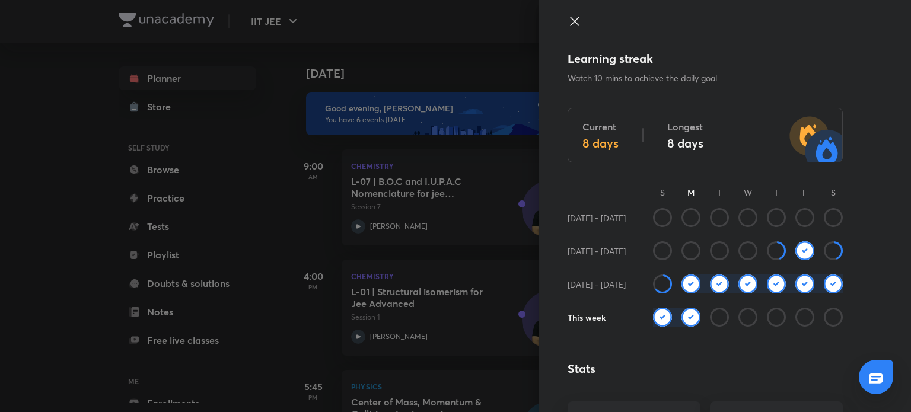
click at [570, 23] on icon at bounding box center [574, 21] width 9 height 9
